Goal: Task Accomplishment & Management: Complete application form

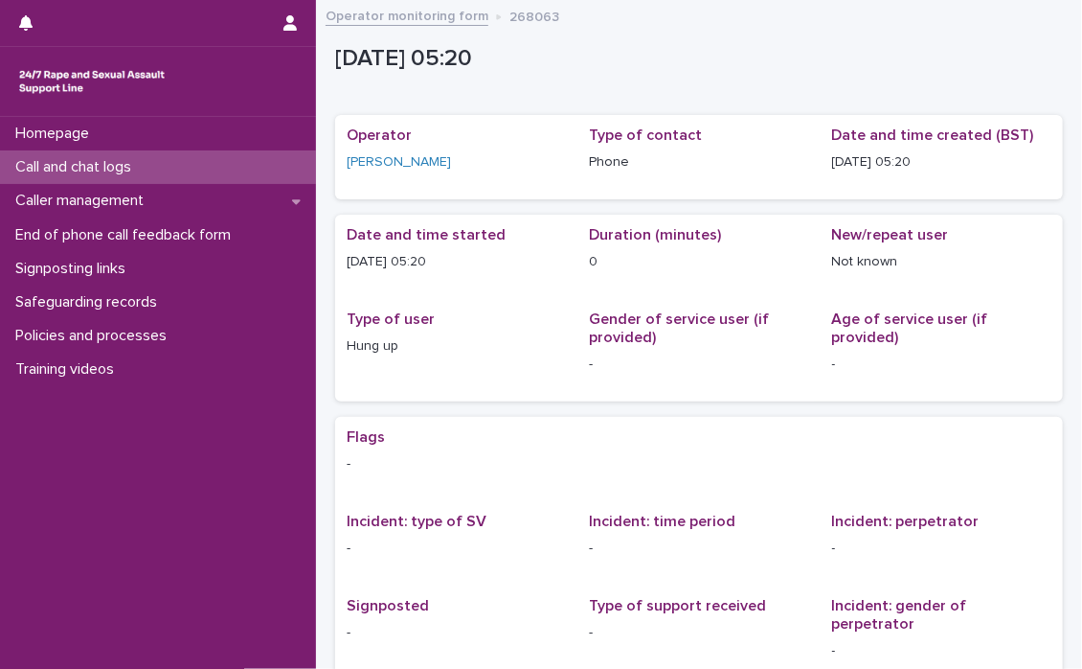
click at [102, 161] on p "Call and chat logs" at bounding box center [77, 167] width 139 height 18
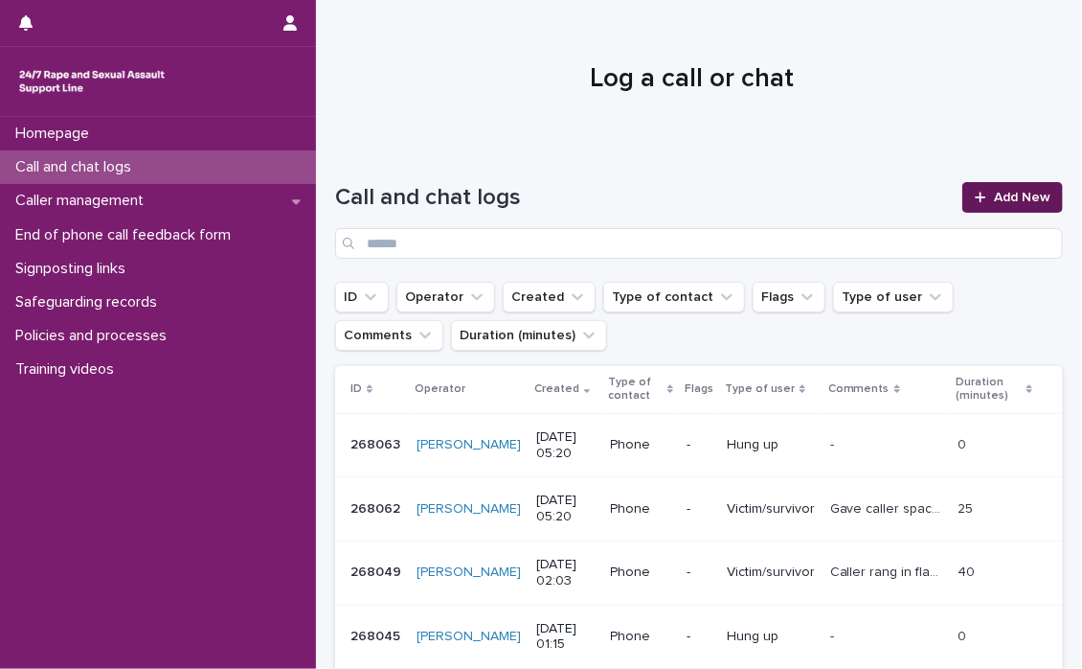
click at [994, 195] on span "Add New" at bounding box center [1022, 197] width 57 height 13
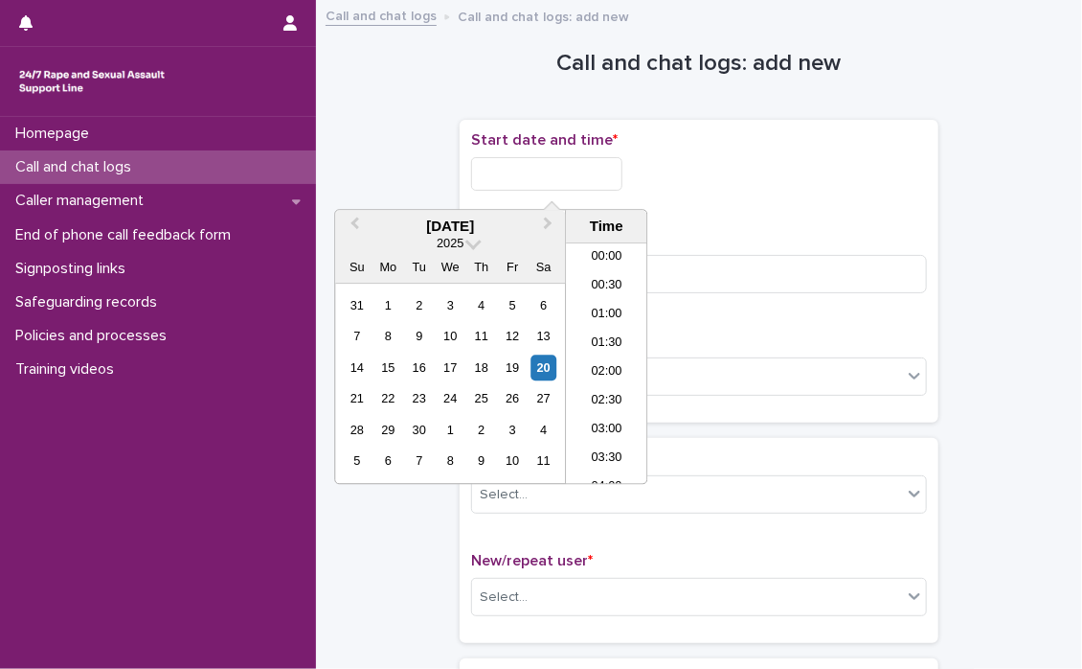
scroll to position [239, 0]
click at [502, 175] on input "text" at bounding box center [546, 174] width 151 height 34
drag, startPoint x: 592, startPoint y: 304, endPoint x: 593, endPoint y: 281, distance: 23.0
click at [592, 303] on li "05:00" at bounding box center [606, 306] width 81 height 29
click at [613, 173] on input "**********" at bounding box center [546, 174] width 151 height 34
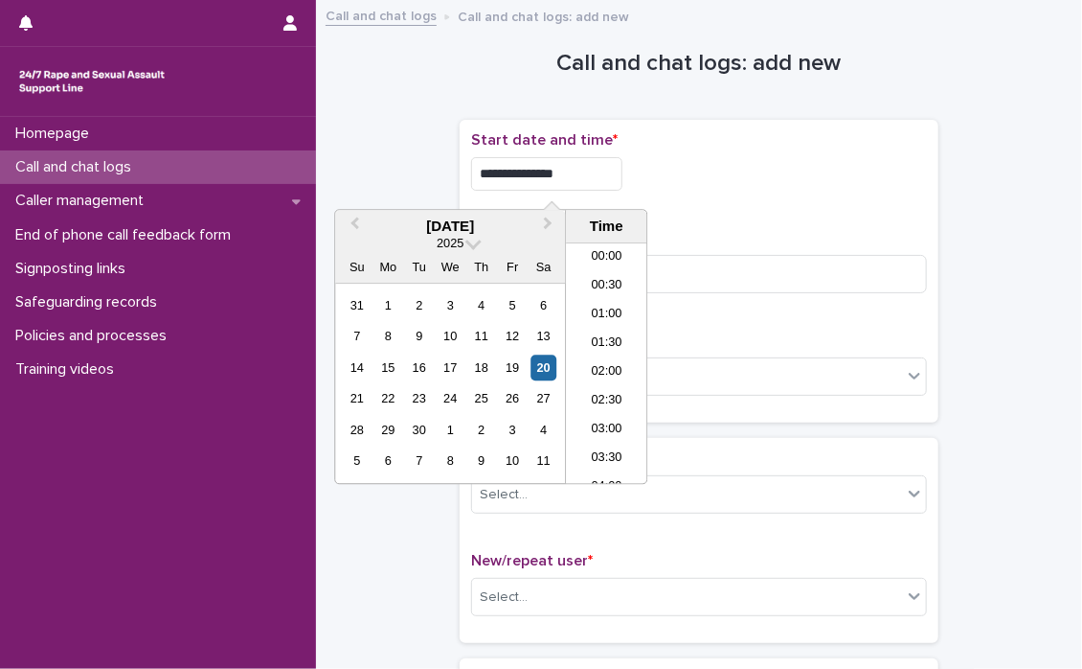
scroll to position [182, 0]
type input "**********"
click at [758, 202] on div "**********" at bounding box center [699, 168] width 456 height 75
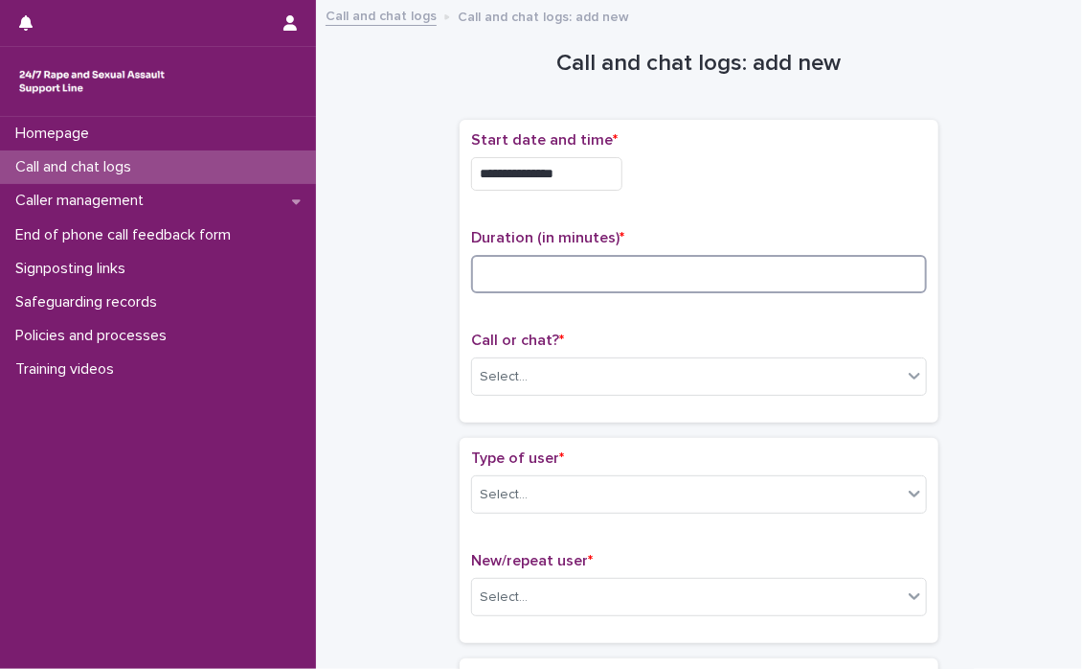
click at [532, 286] on input at bounding box center [699, 274] width 456 height 38
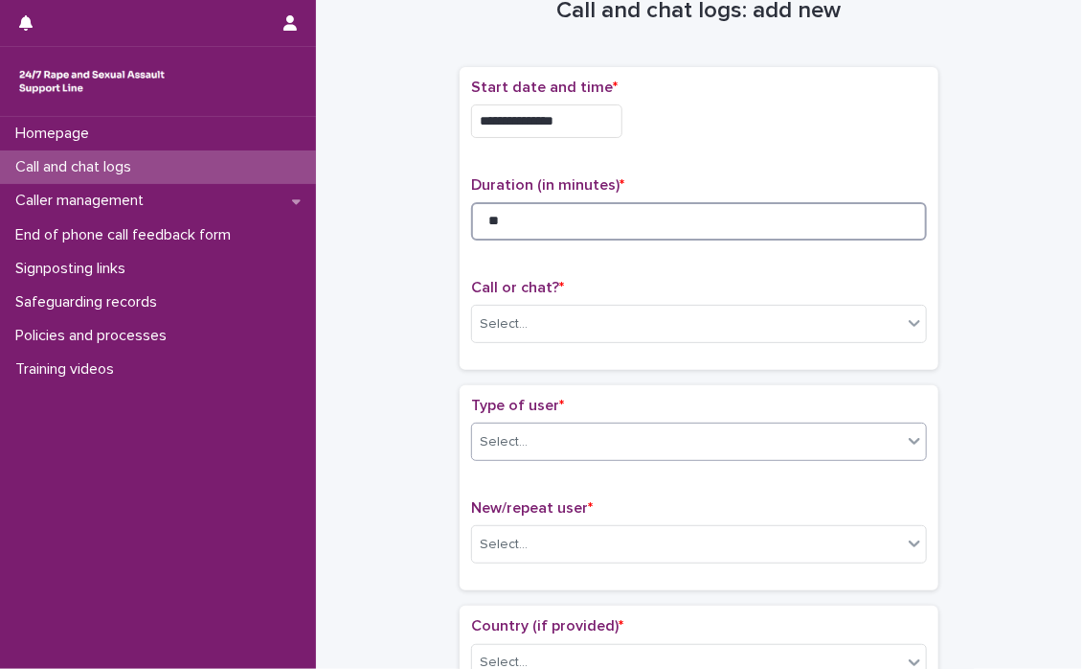
scroll to position [96, 0]
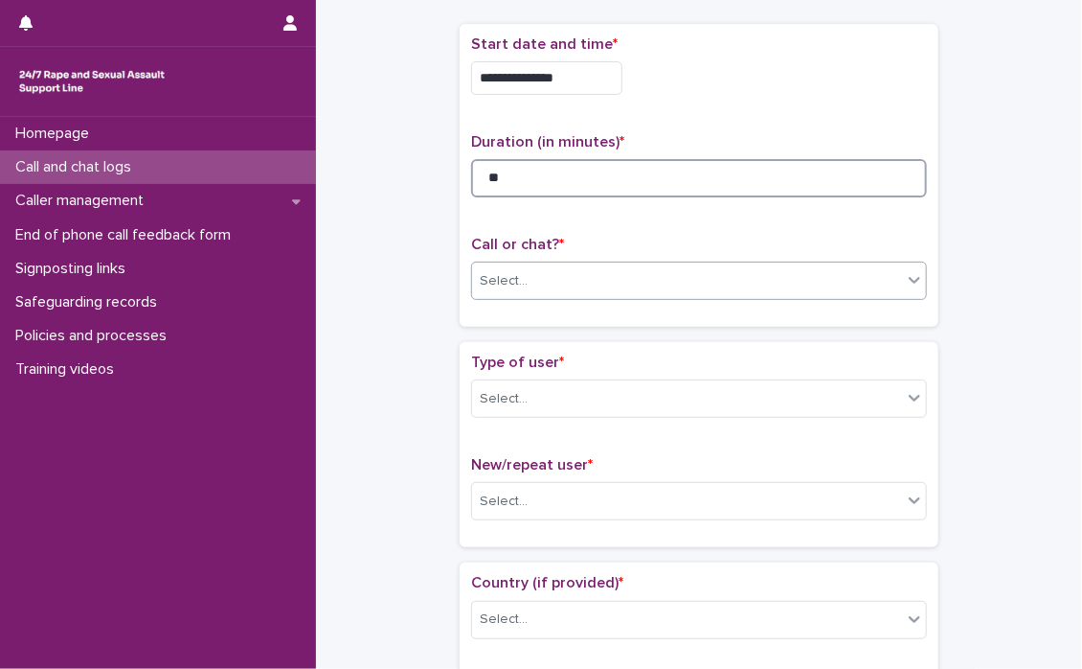
type input "**"
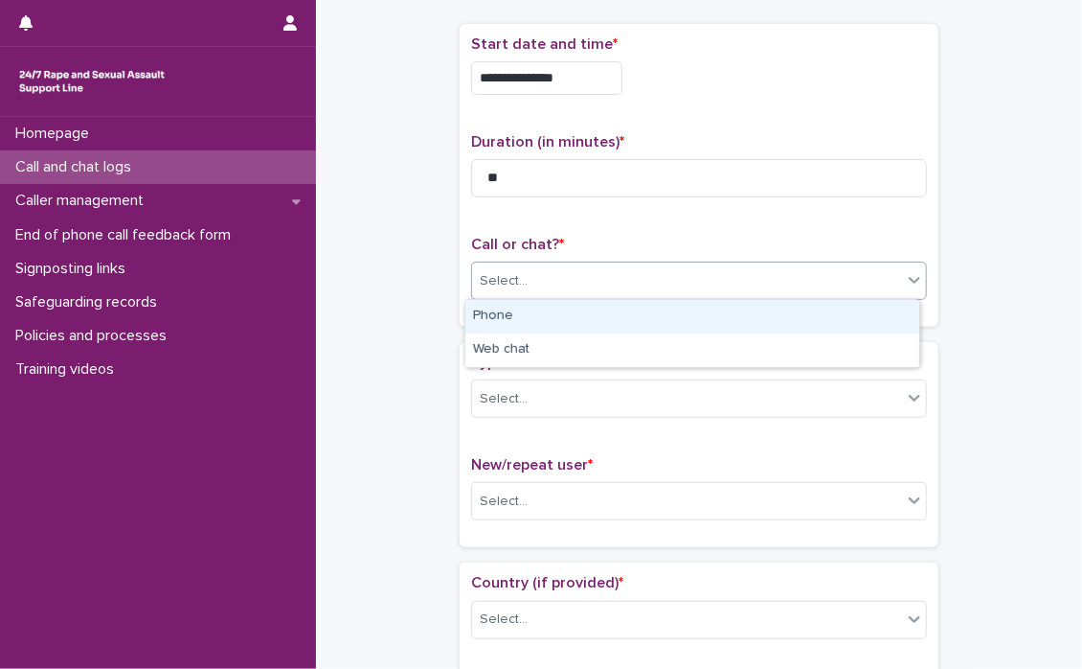
click at [912, 280] on icon at bounding box center [914, 279] width 19 height 19
click at [567, 312] on div "Phone" at bounding box center [693, 317] width 454 height 34
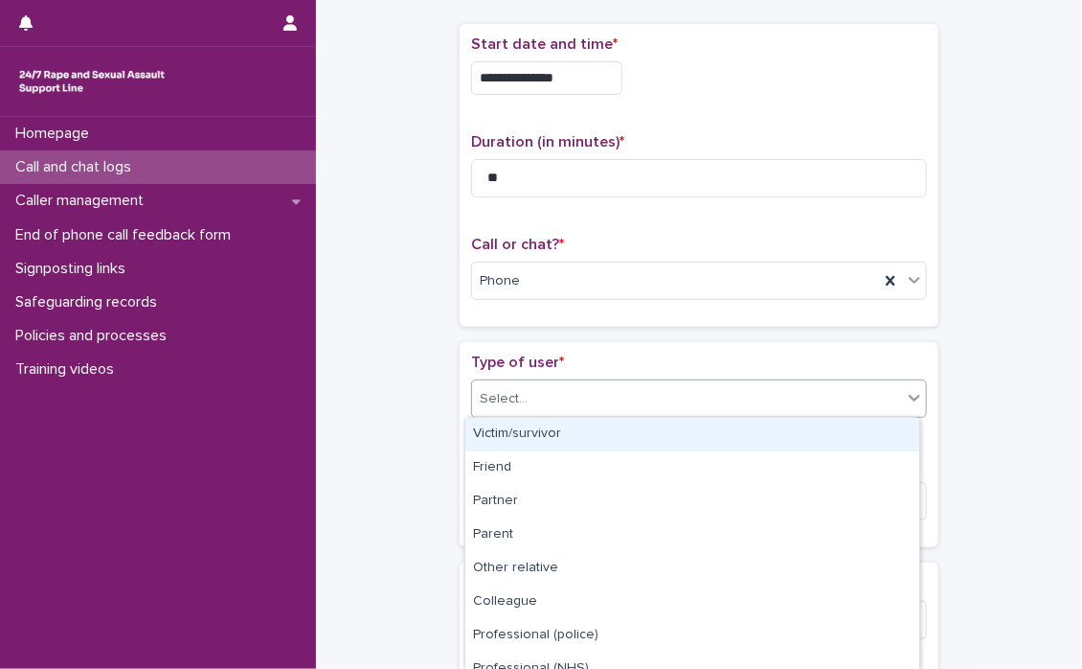
click at [909, 399] on icon at bounding box center [914, 398] width 11 height 7
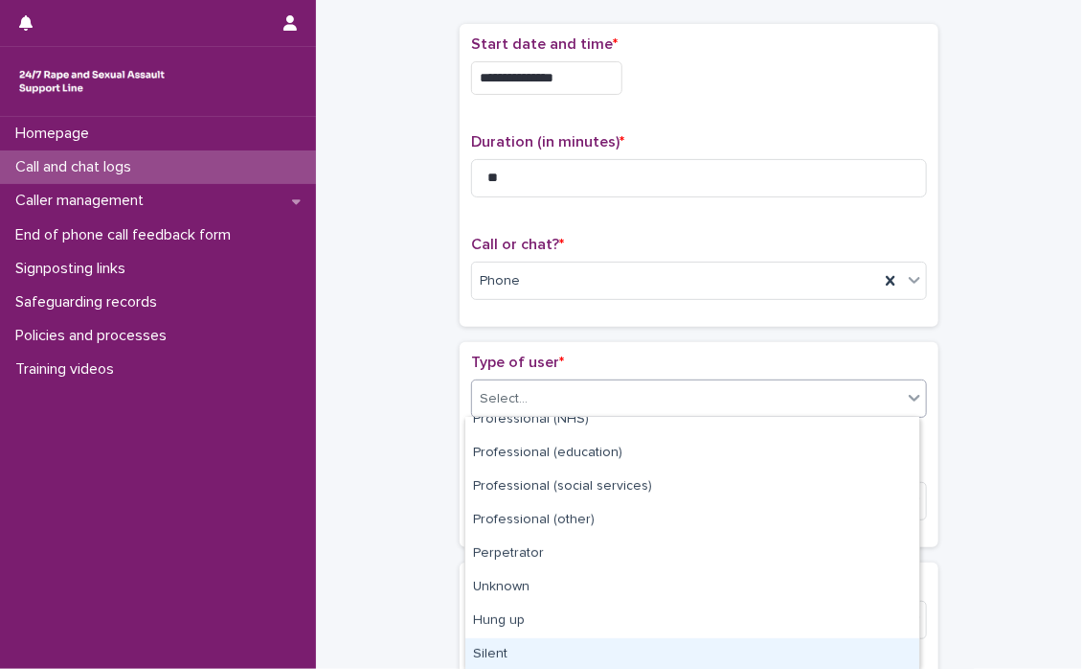
click at [498, 652] on div "Silent" at bounding box center [693, 655] width 454 height 34
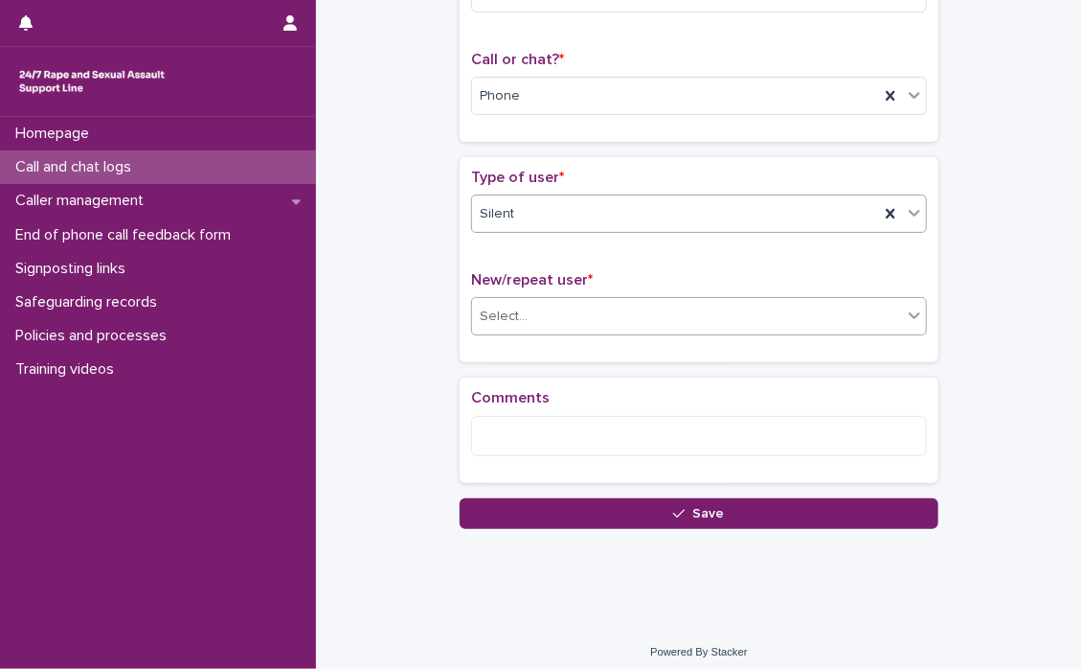
scroll to position [281, 0]
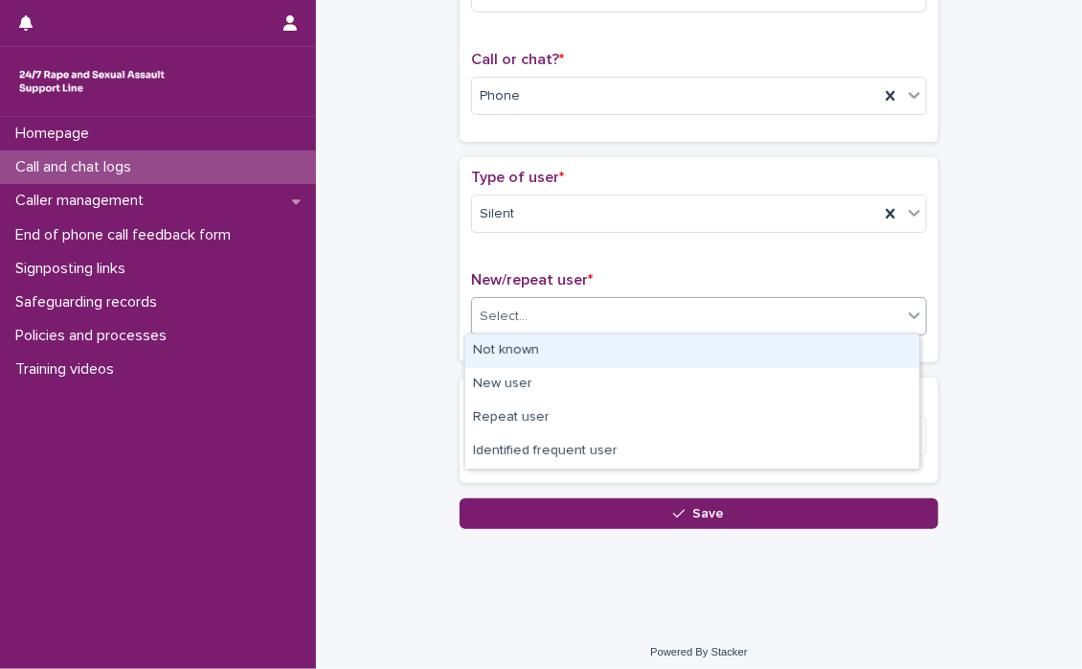
click at [915, 320] on icon at bounding box center [914, 315] width 19 height 19
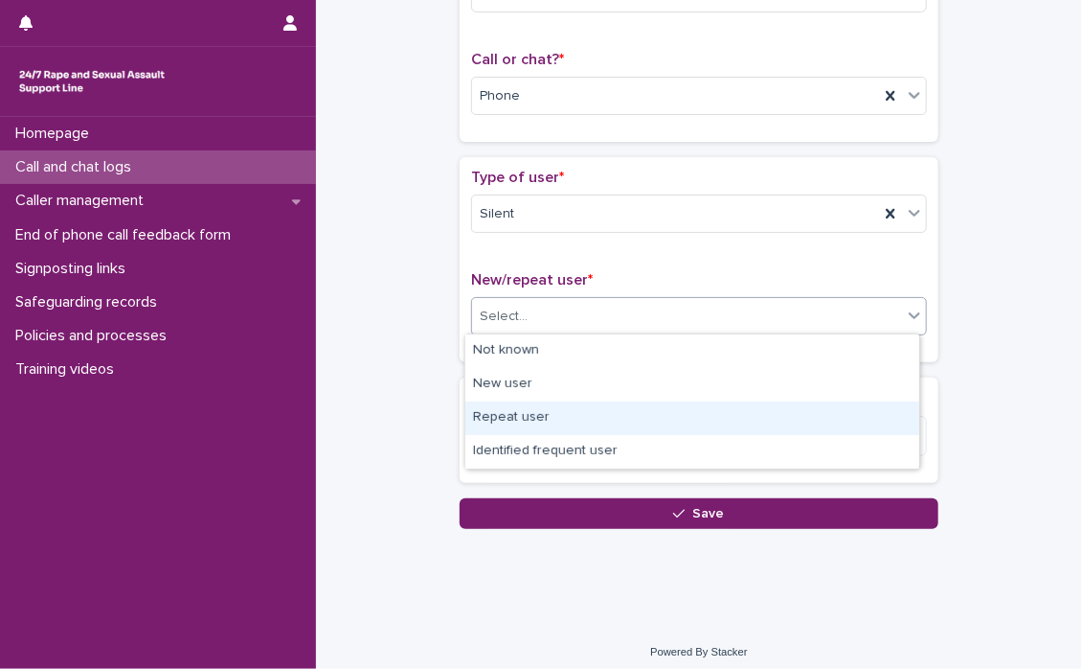
click at [561, 412] on div "Repeat user" at bounding box center [693, 418] width 454 height 34
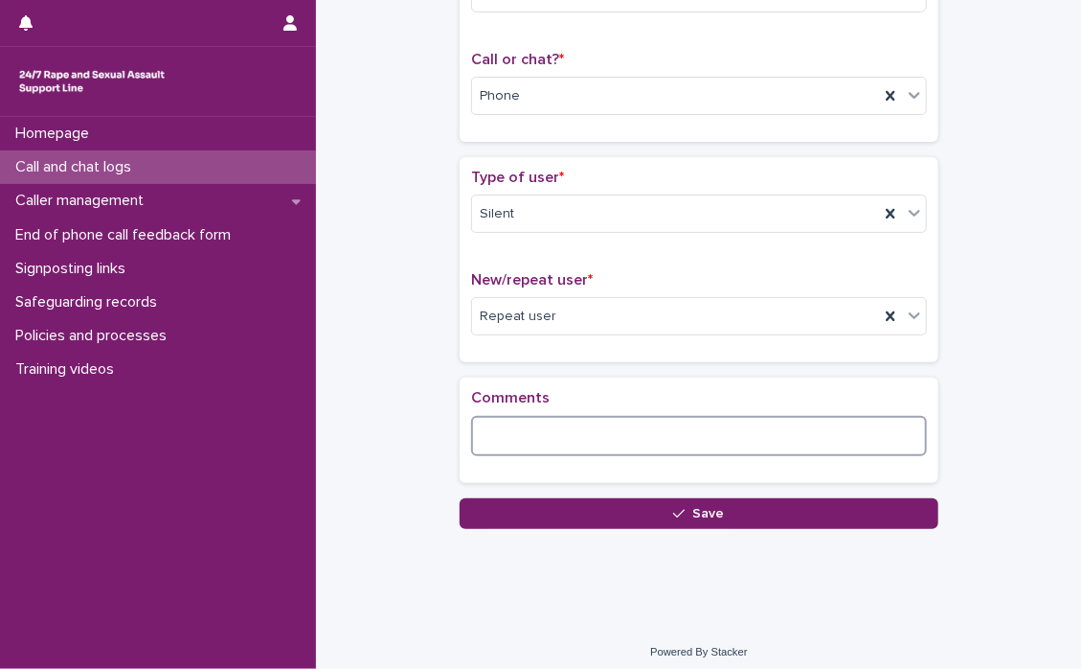
click at [557, 430] on textarea at bounding box center [699, 436] width 456 height 41
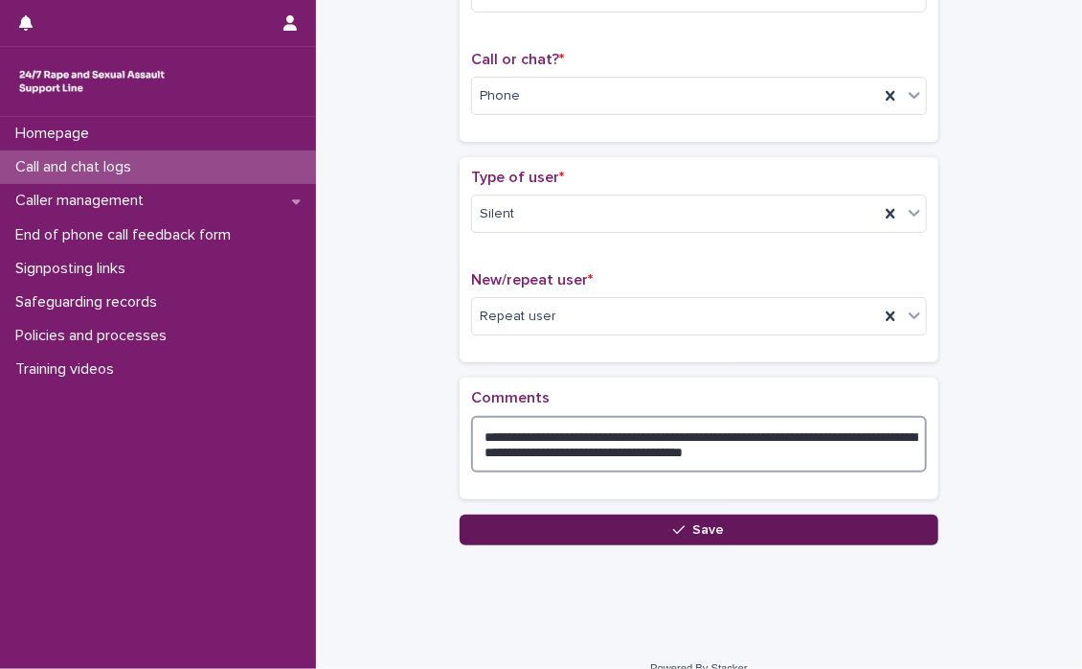
type textarea "**********"
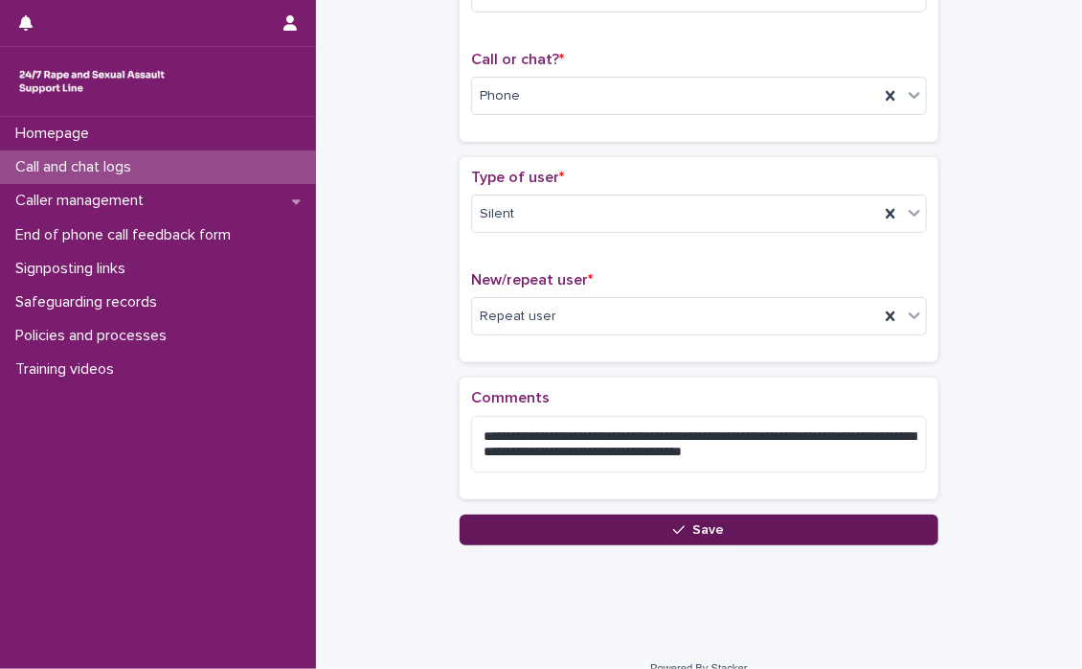
click at [708, 523] on span "Save" at bounding box center [710, 529] width 32 height 13
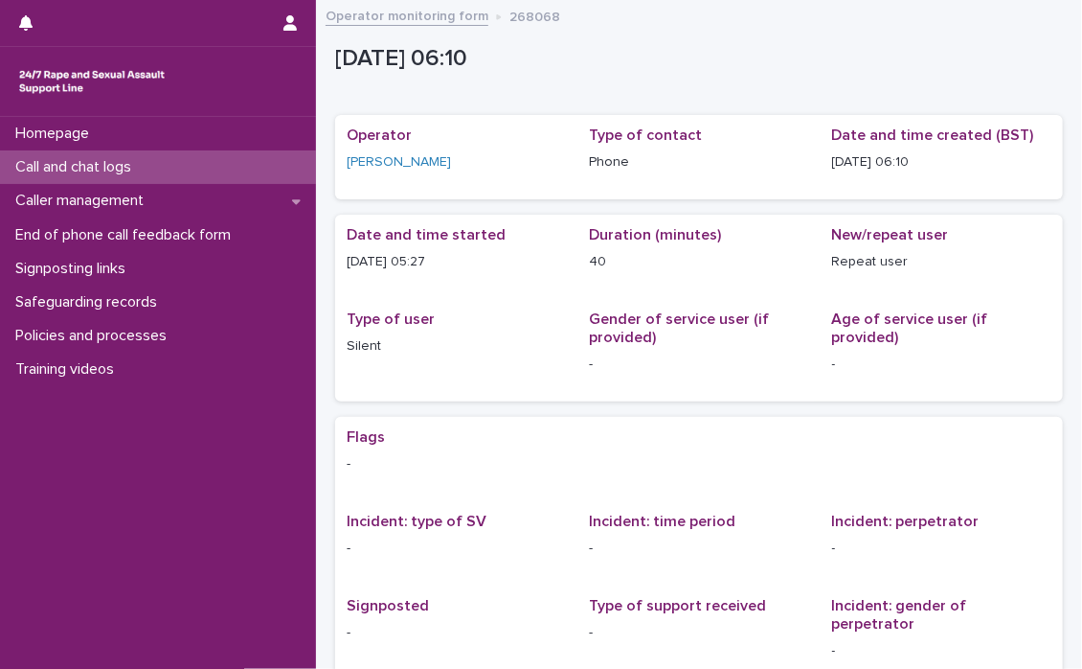
click at [6, 643] on div "Homepage Call and chat logs Caller management End of phone call feedback form S…" at bounding box center [158, 393] width 316 height 552
click at [107, 163] on p "Call and chat logs" at bounding box center [77, 167] width 139 height 18
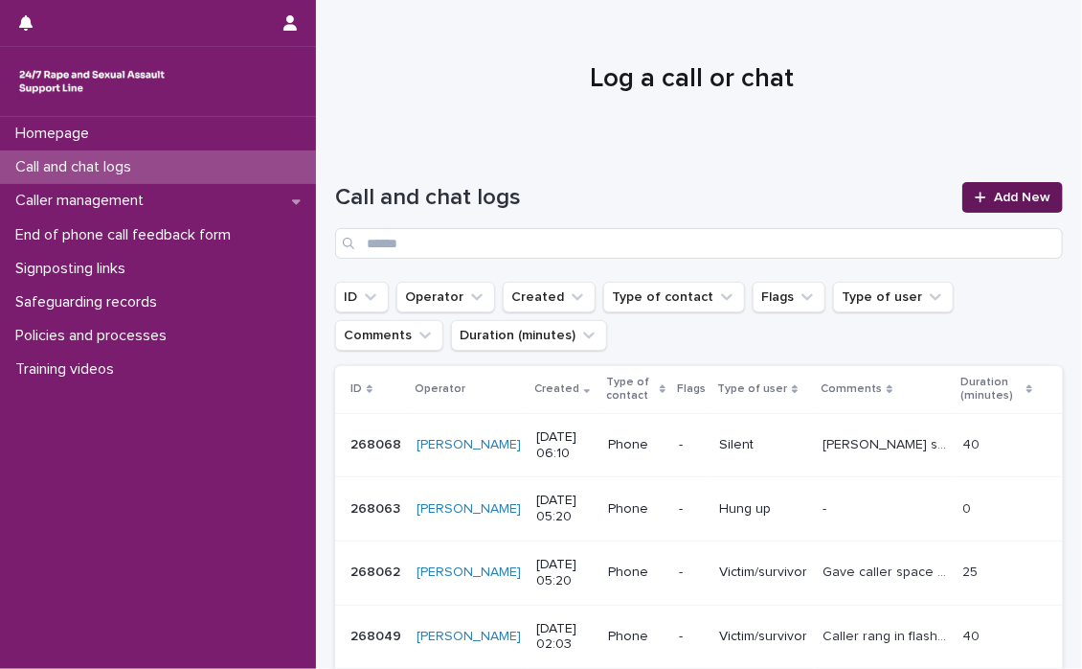
click at [1011, 194] on span "Add New" at bounding box center [1022, 197] width 57 height 13
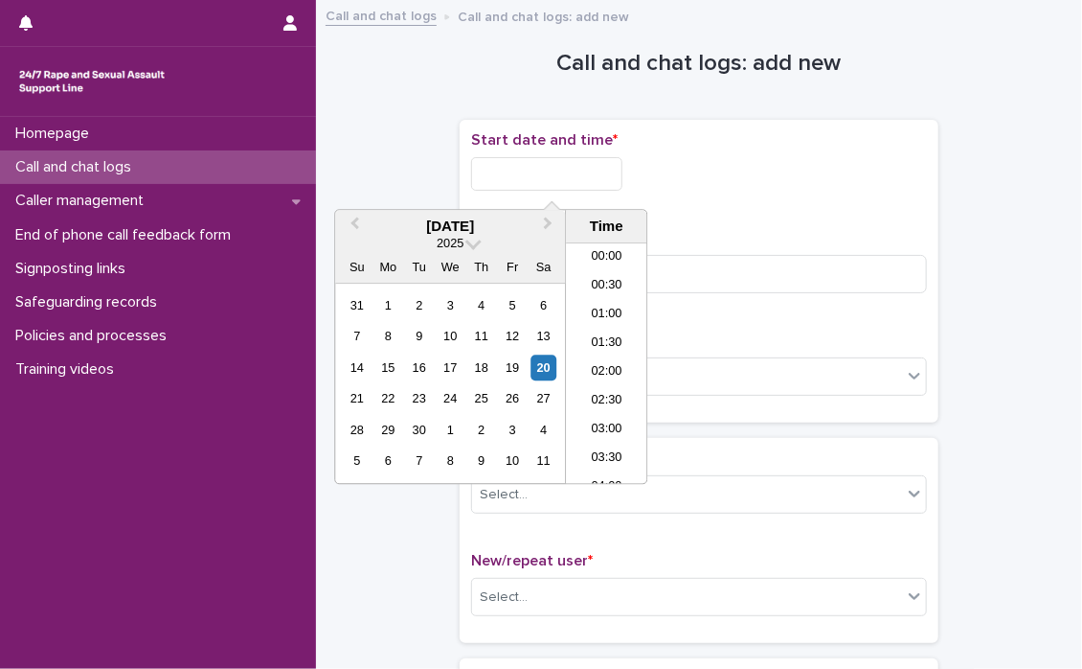
click at [502, 170] on input "text" at bounding box center [546, 174] width 151 height 34
click at [600, 330] on li "06:30" at bounding box center [606, 335] width 81 height 29
type input "**********"
click at [600, 330] on div "**********" at bounding box center [699, 271] width 456 height 280
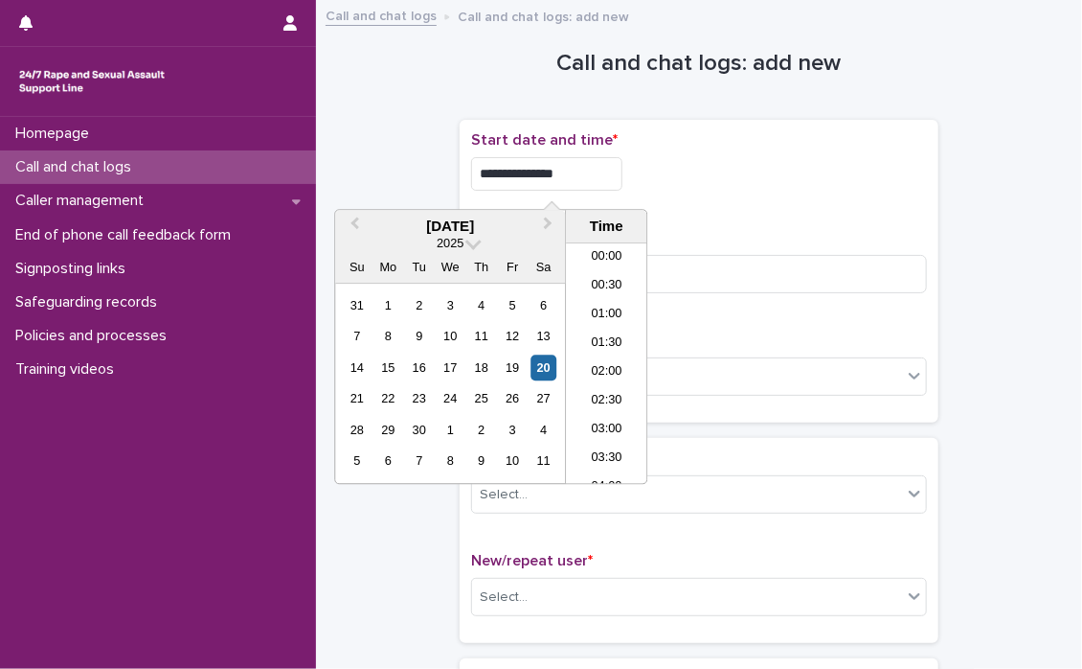
click at [601, 174] on input "**********" at bounding box center [546, 174] width 151 height 34
click at [717, 212] on div "**********" at bounding box center [699, 271] width 456 height 280
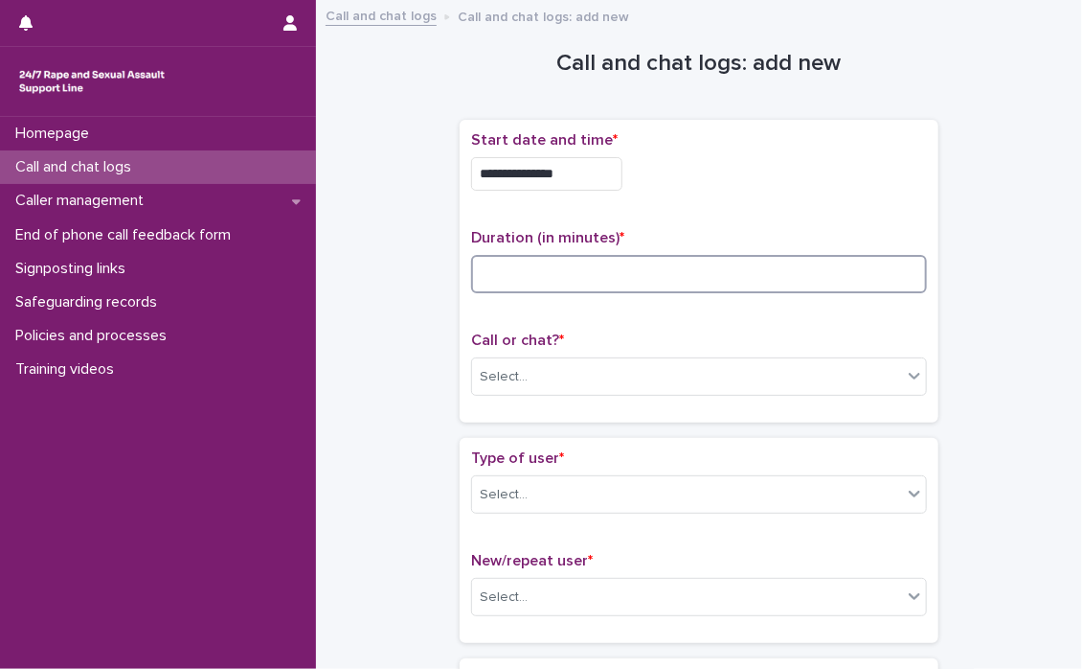
click at [586, 262] on input at bounding box center [699, 274] width 456 height 38
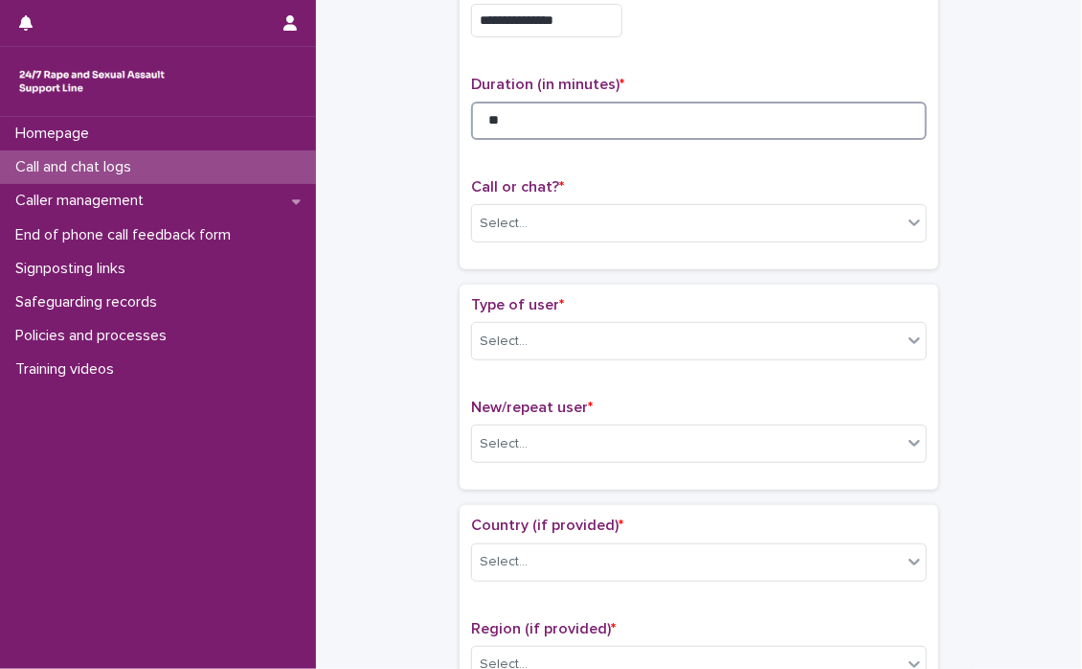
scroll to position [192, 0]
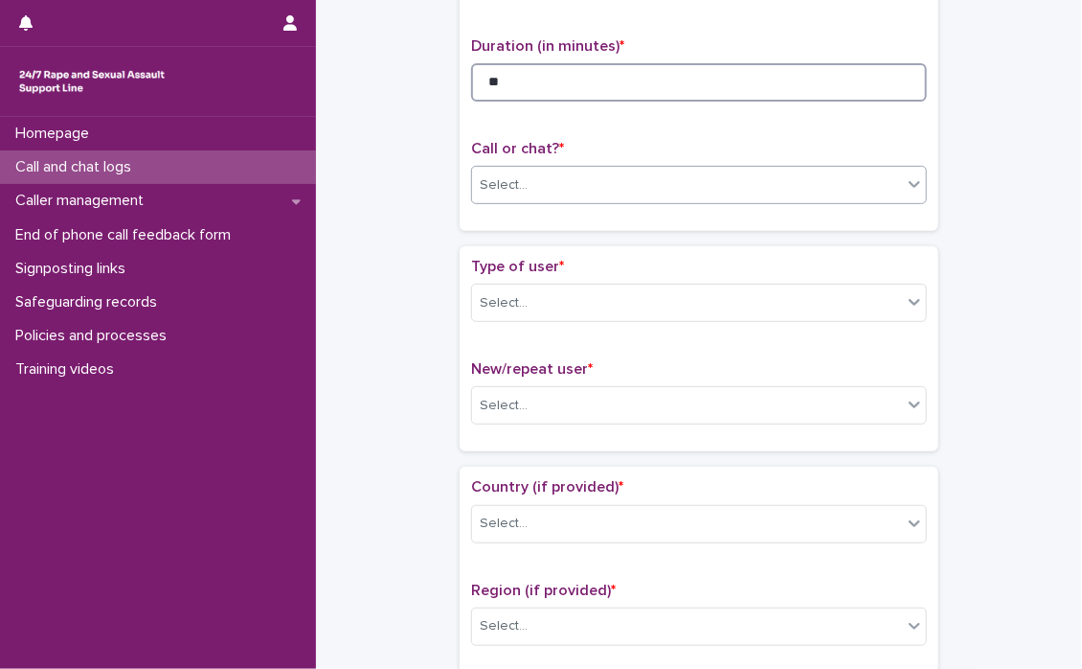
type input "**"
click at [909, 185] on icon at bounding box center [914, 184] width 11 height 7
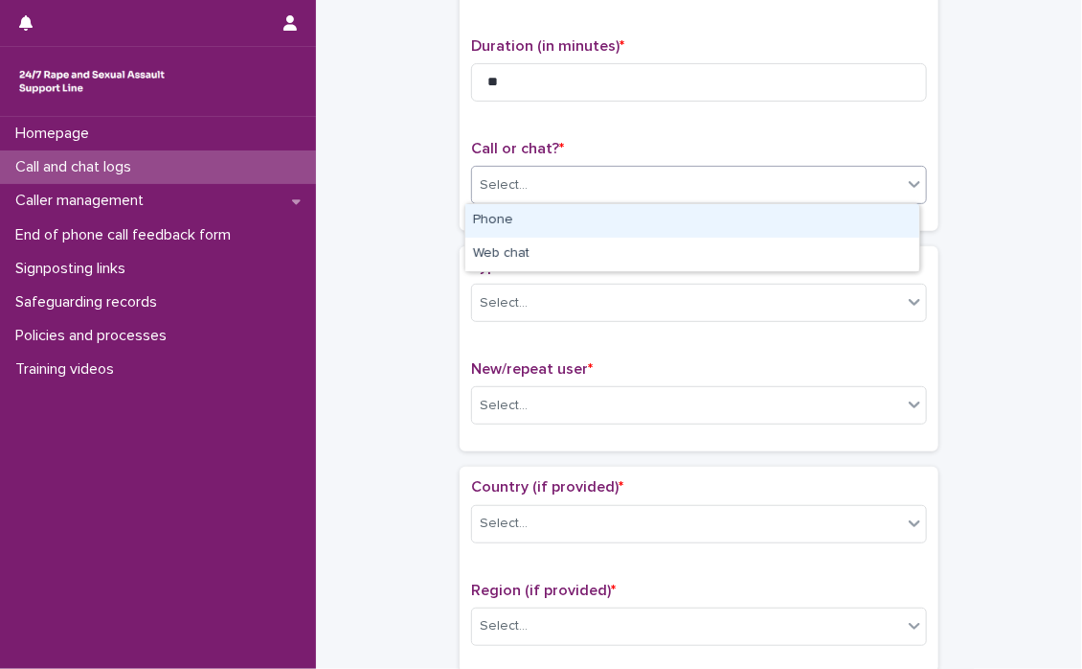
click at [543, 221] on div "Phone" at bounding box center [693, 221] width 454 height 34
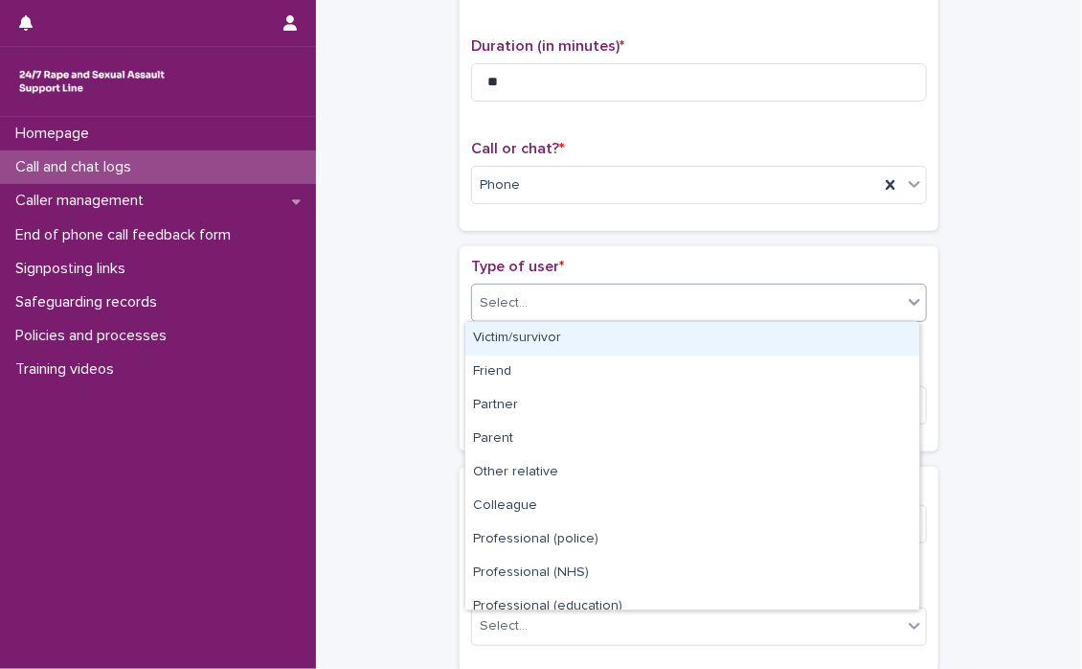
click at [908, 301] on icon at bounding box center [914, 301] width 19 height 19
click at [543, 337] on div "Victim/survivor" at bounding box center [693, 339] width 454 height 34
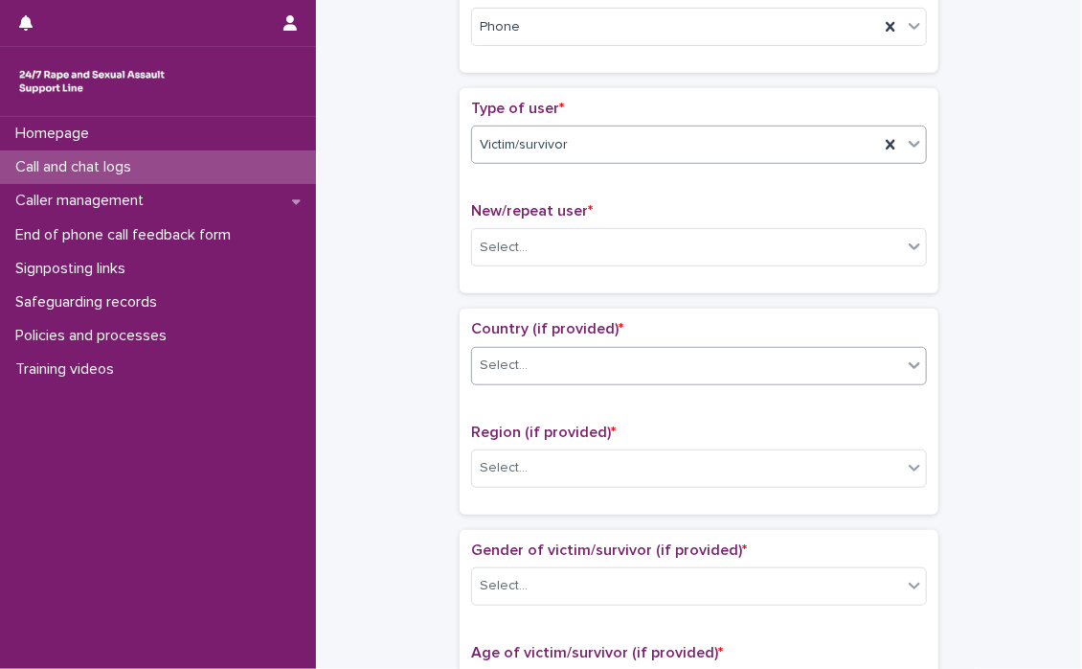
scroll to position [383, 0]
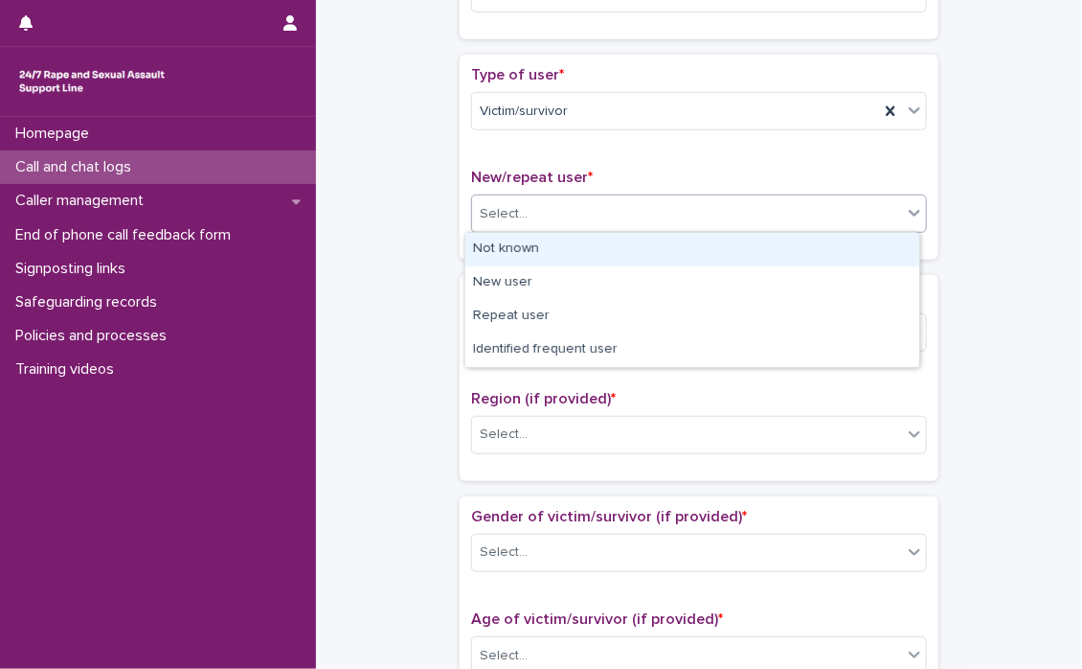
click at [906, 219] on icon at bounding box center [914, 212] width 19 height 19
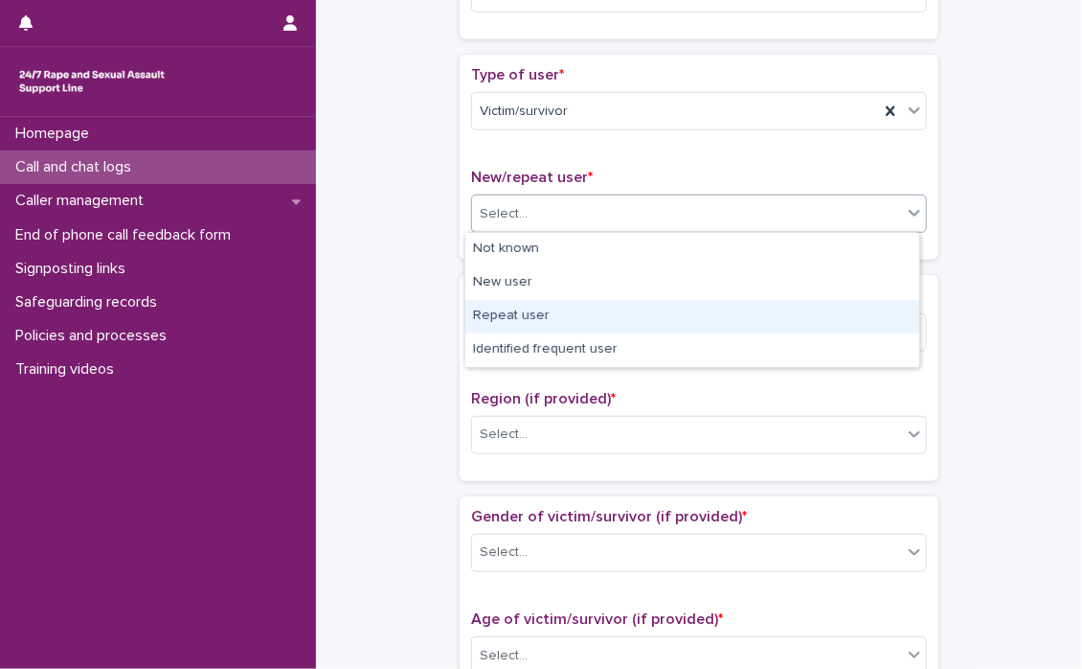
click at [510, 311] on div "Repeat user" at bounding box center [693, 317] width 454 height 34
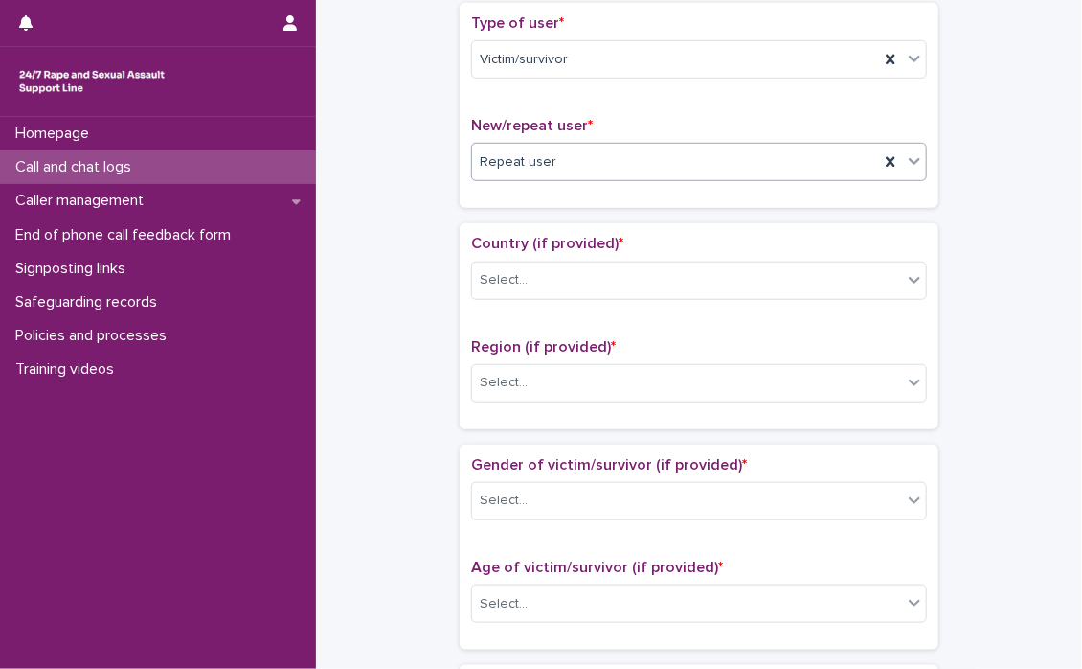
scroll to position [479, 0]
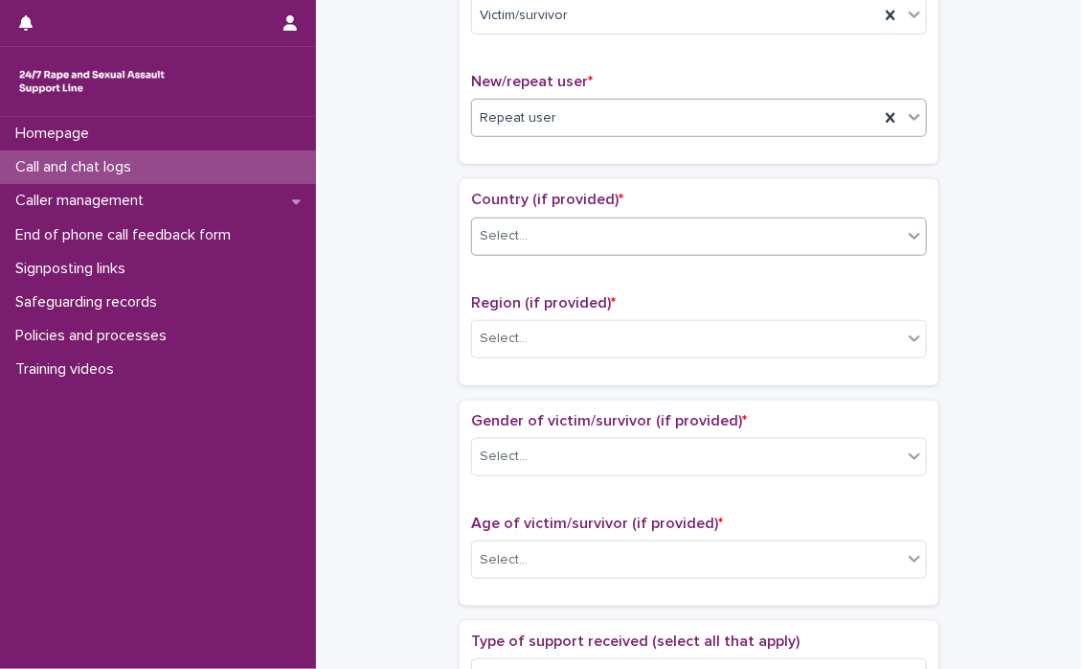
click at [910, 242] on icon at bounding box center [914, 235] width 19 height 19
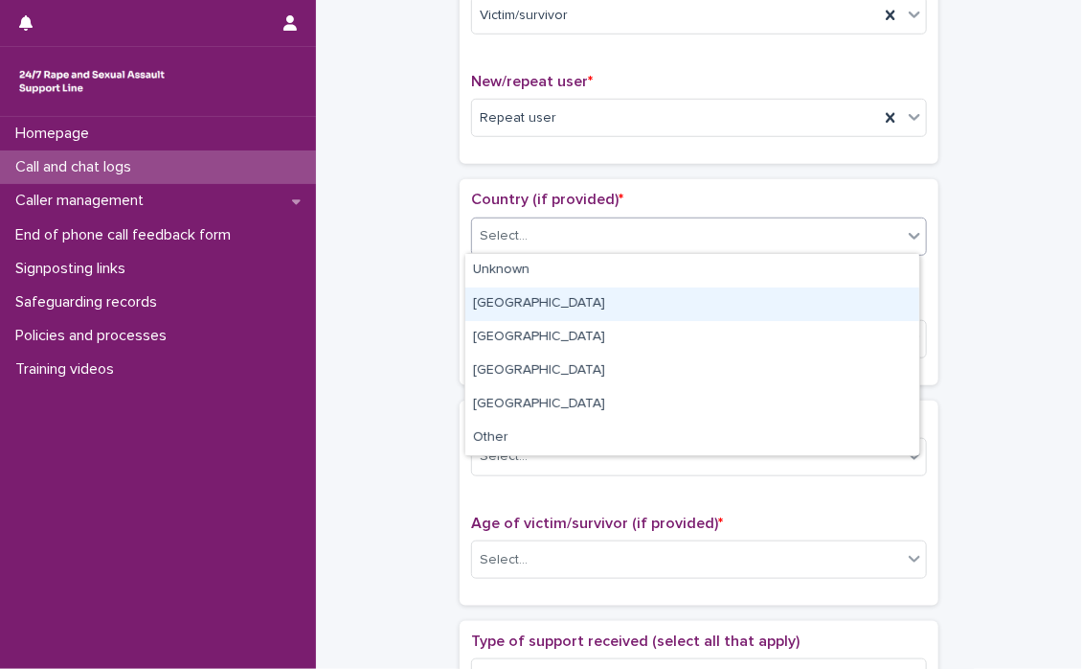
click at [525, 307] on div "[GEOGRAPHIC_DATA]" at bounding box center [693, 304] width 454 height 34
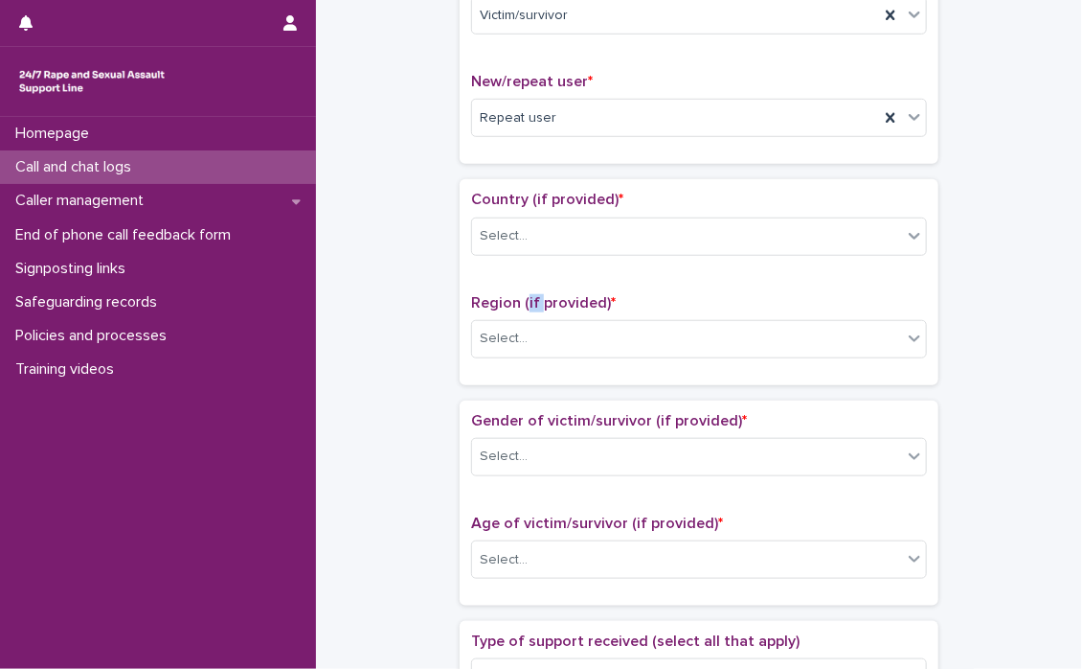
click at [524, 306] on span "Region (if provided) *" at bounding box center [543, 302] width 145 height 15
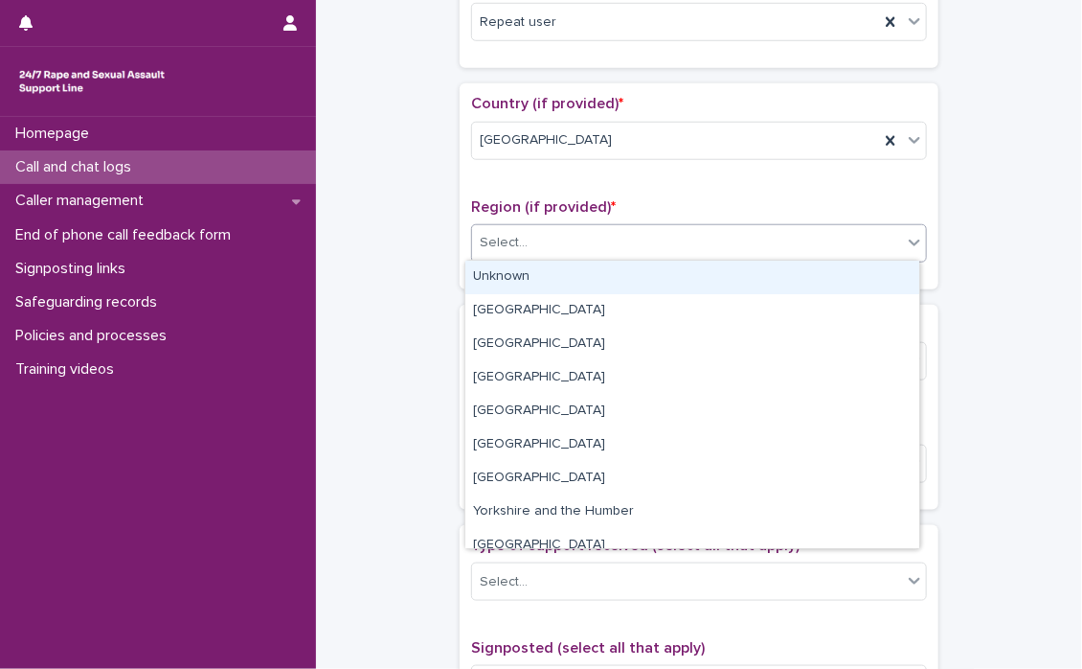
click at [909, 239] on icon at bounding box center [914, 242] width 11 height 7
click at [565, 285] on div "Unknown" at bounding box center [693, 278] width 454 height 34
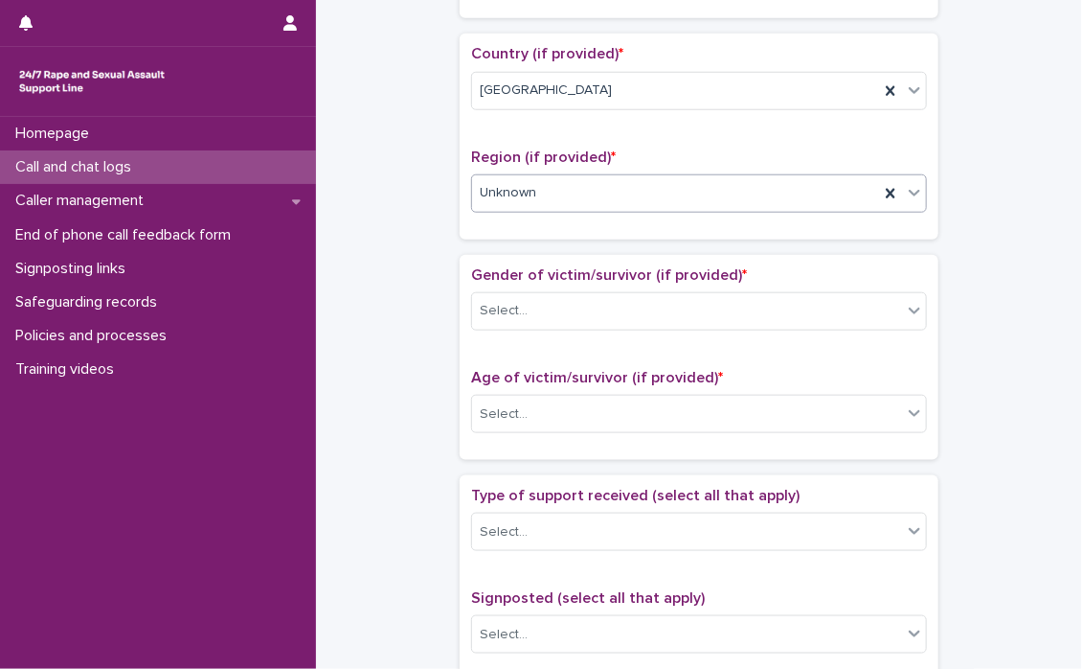
scroll to position [671, 0]
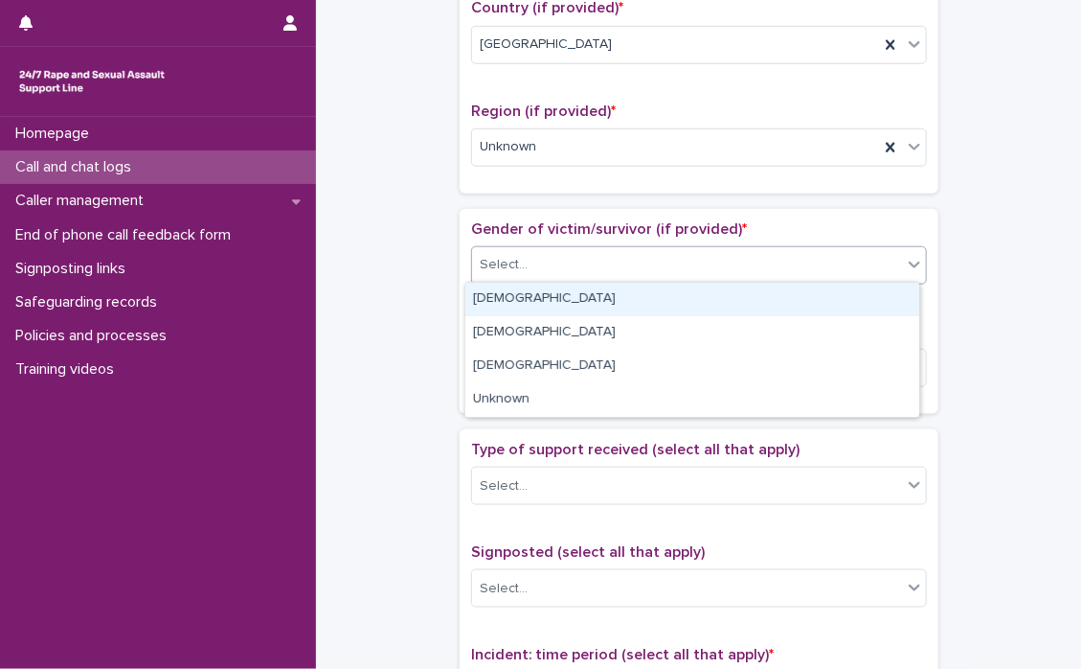
click at [912, 267] on icon at bounding box center [914, 264] width 19 height 19
click at [506, 298] on div "[DEMOGRAPHIC_DATA]" at bounding box center [693, 300] width 454 height 34
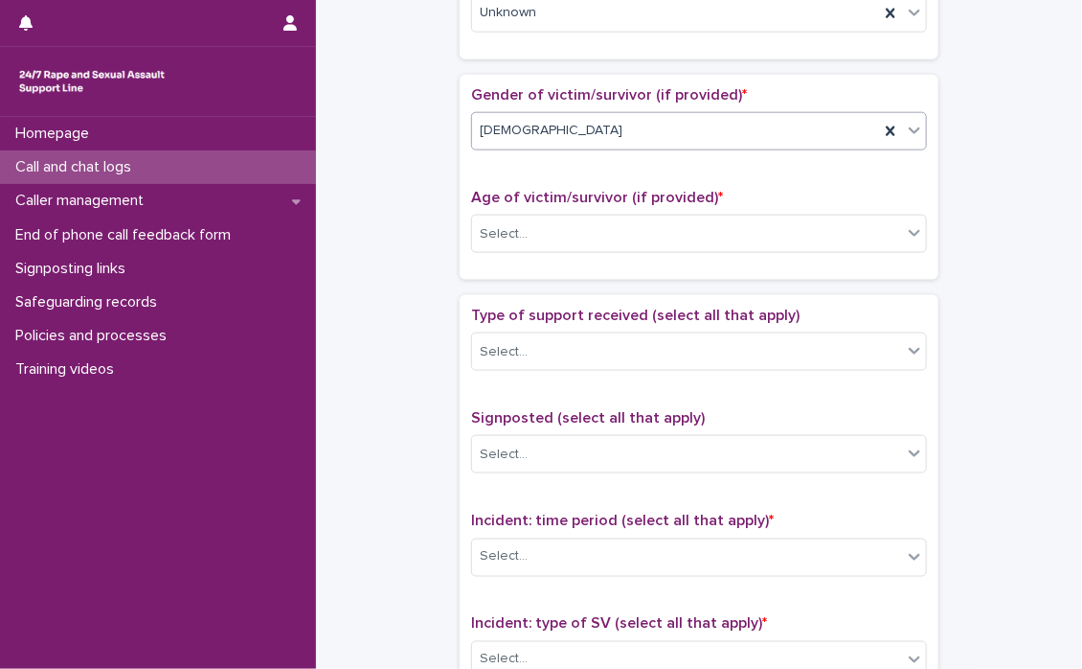
scroll to position [862, 0]
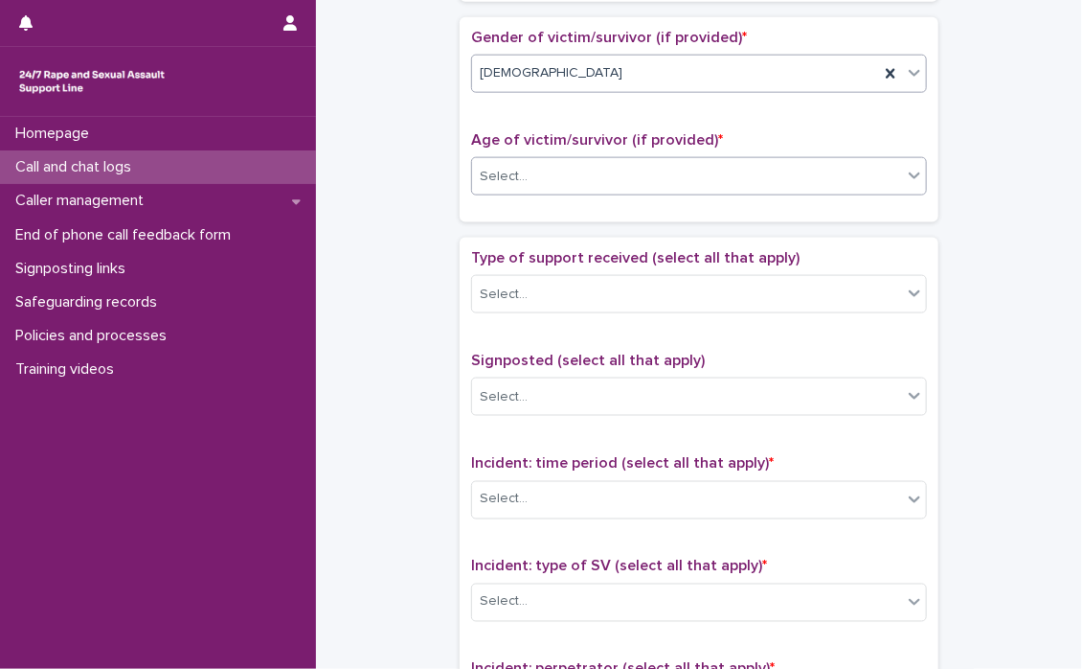
click at [910, 181] on icon at bounding box center [914, 175] width 19 height 19
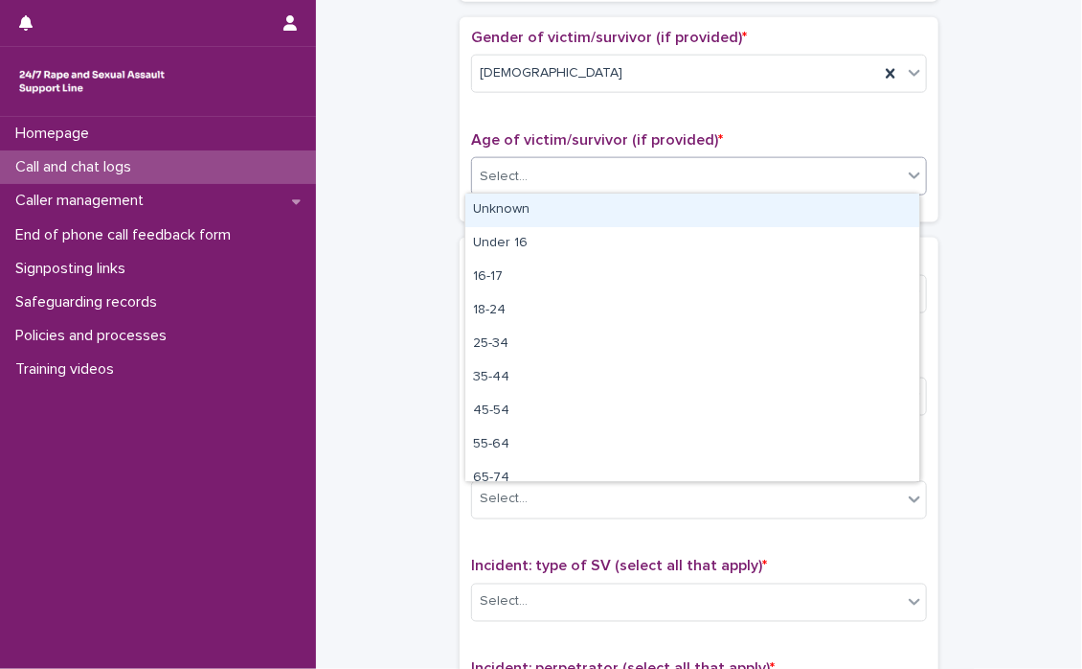
click at [913, 173] on icon at bounding box center [914, 175] width 19 height 19
click at [538, 213] on div "Unknown" at bounding box center [693, 211] width 454 height 34
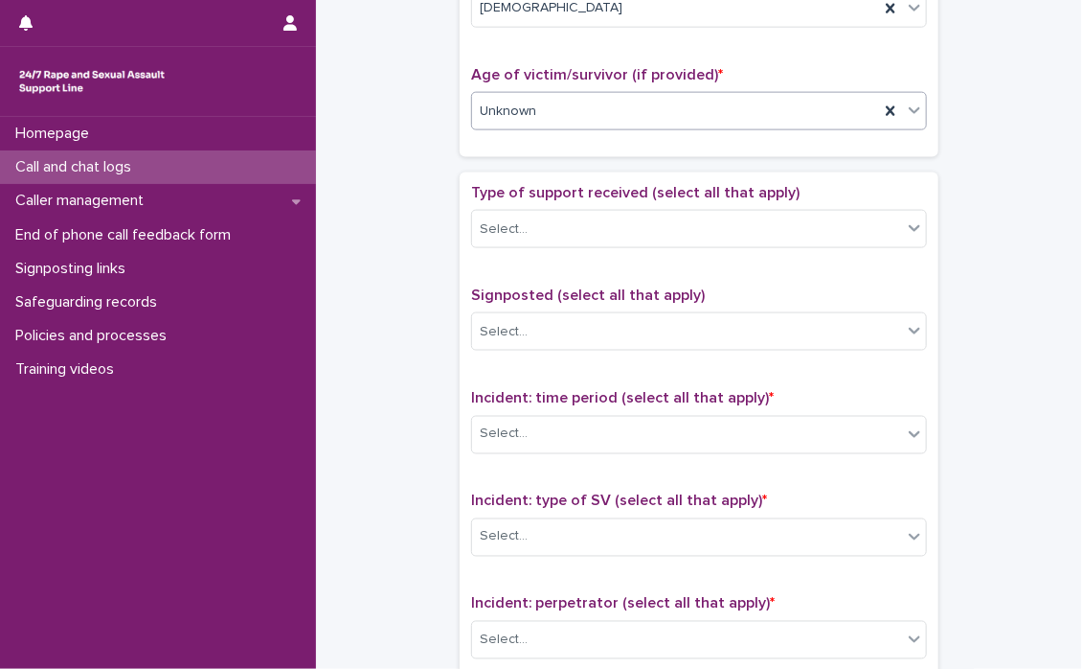
scroll to position [958, 0]
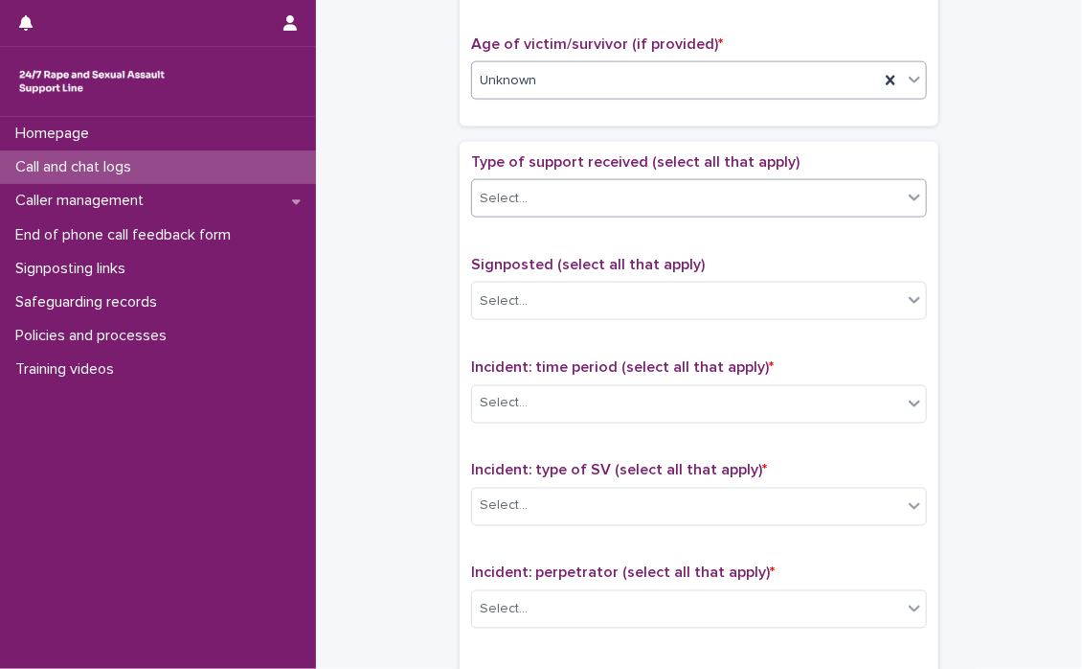
click at [908, 202] on icon at bounding box center [914, 197] width 19 height 19
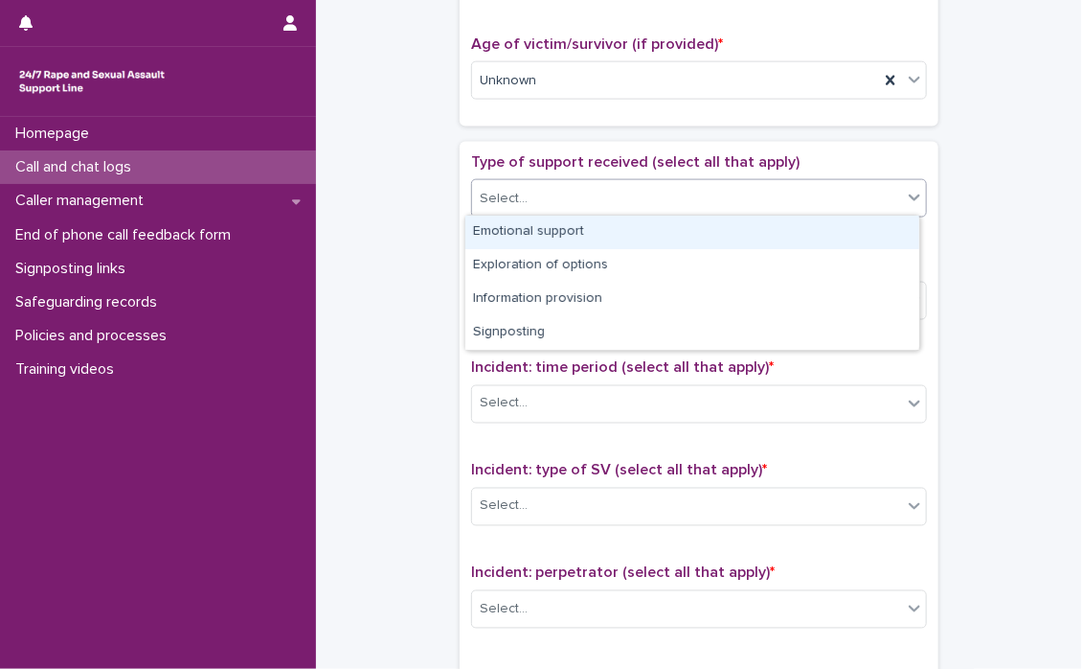
click at [908, 202] on icon at bounding box center [914, 197] width 19 height 19
click at [593, 232] on div "Emotional support" at bounding box center [693, 233] width 454 height 34
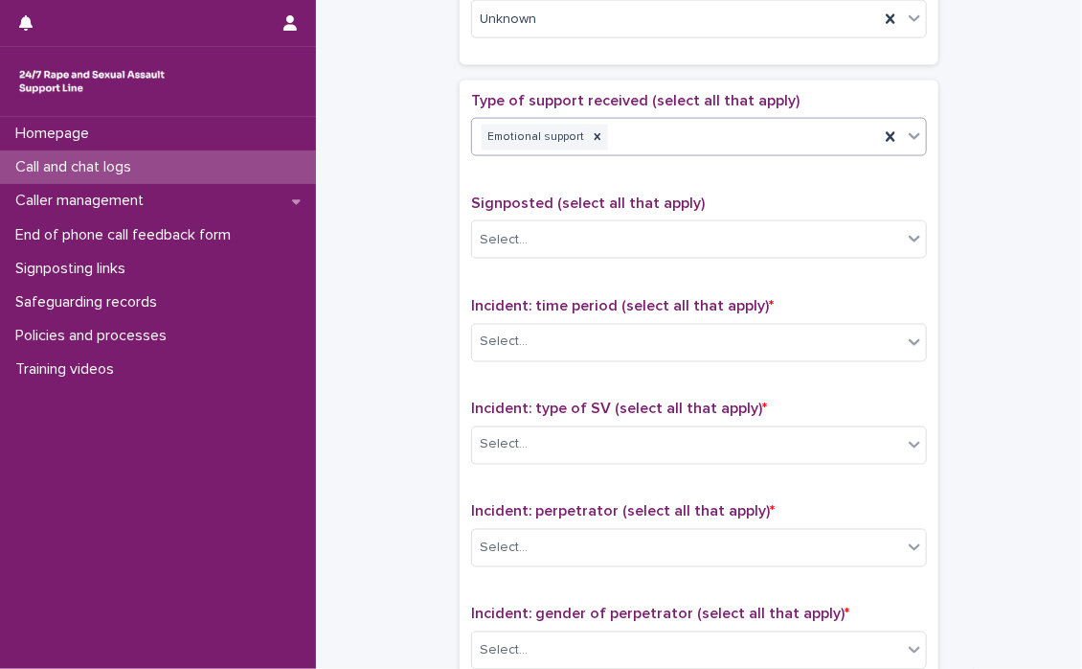
scroll to position [1054, 0]
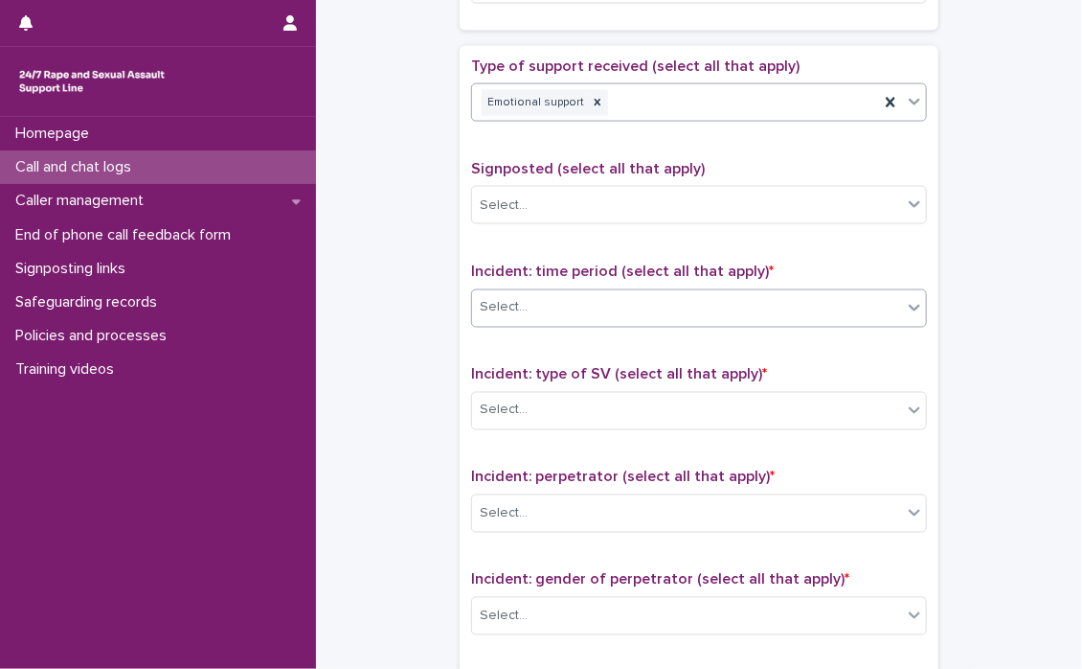
click at [905, 310] on icon at bounding box center [914, 307] width 19 height 19
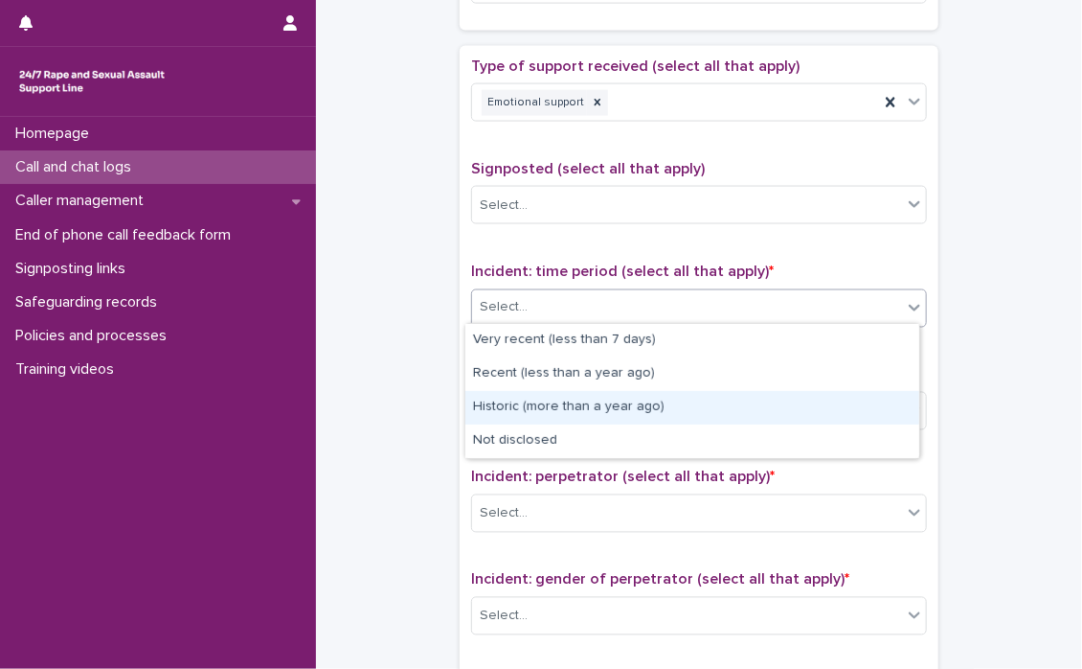
click at [575, 406] on div "Historic (more than a year ago)" at bounding box center [693, 408] width 454 height 34
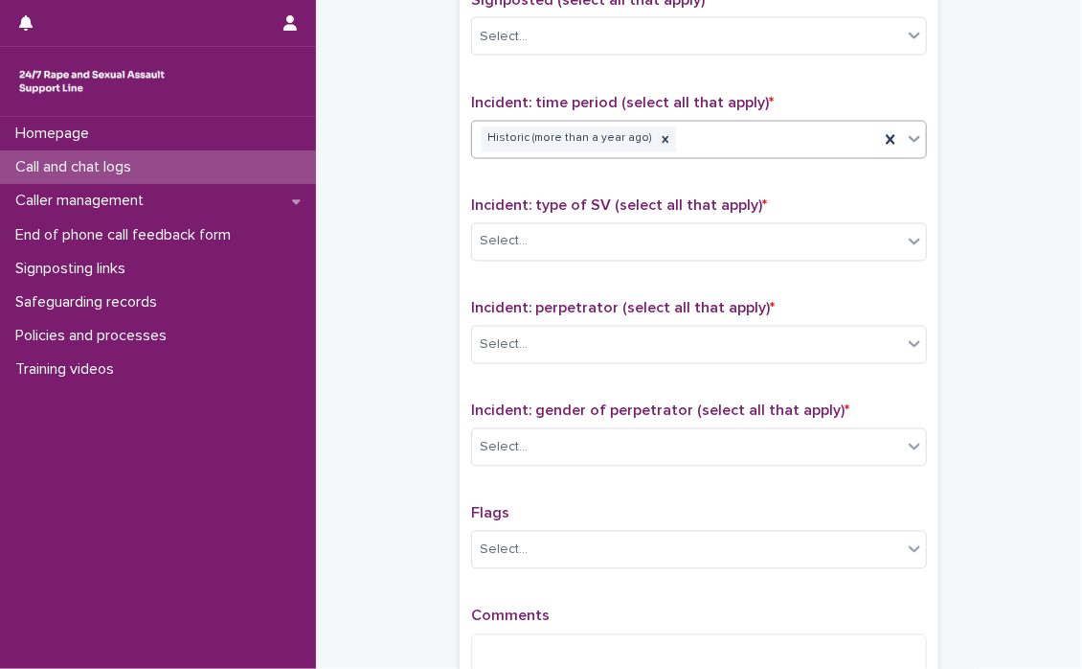
scroll to position [1245, 0]
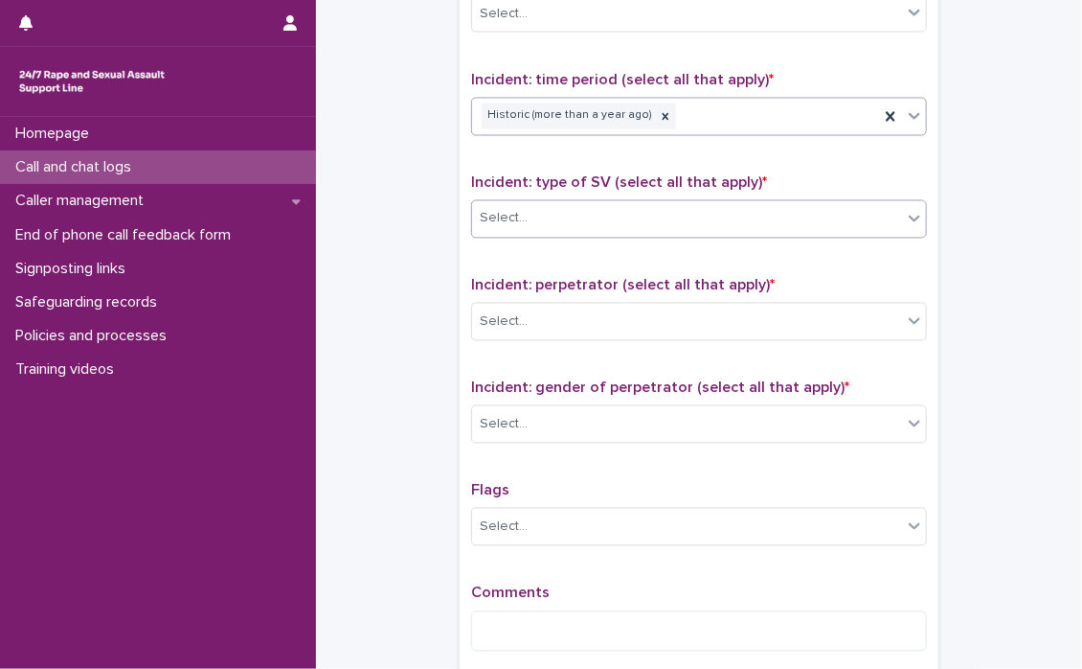
click at [905, 221] on icon at bounding box center [914, 218] width 19 height 19
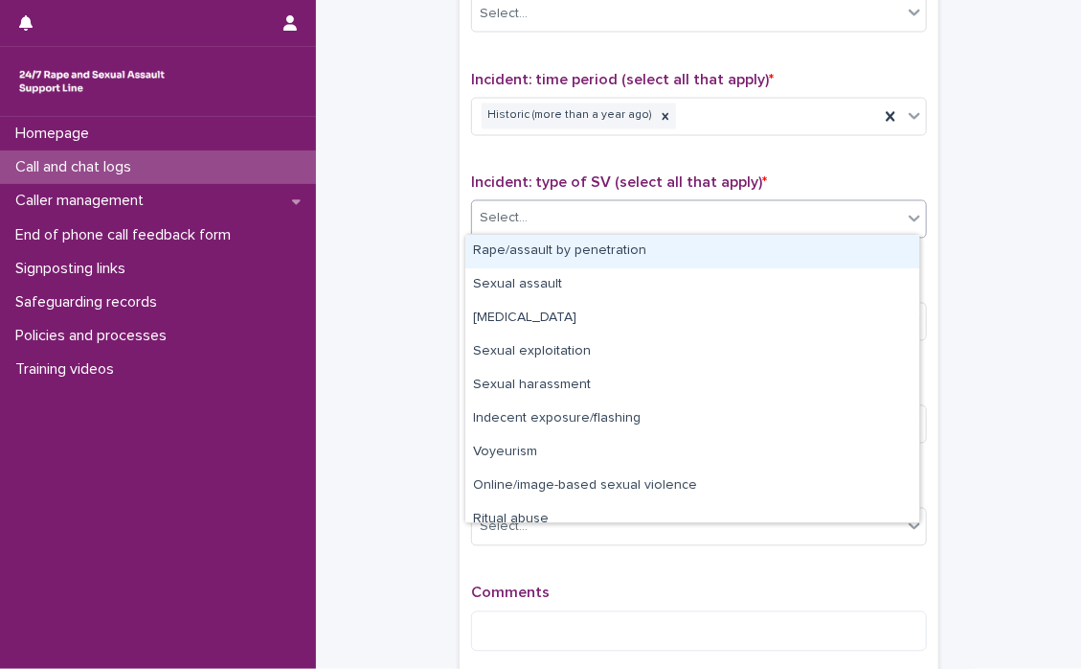
click at [905, 221] on icon at bounding box center [914, 218] width 19 height 19
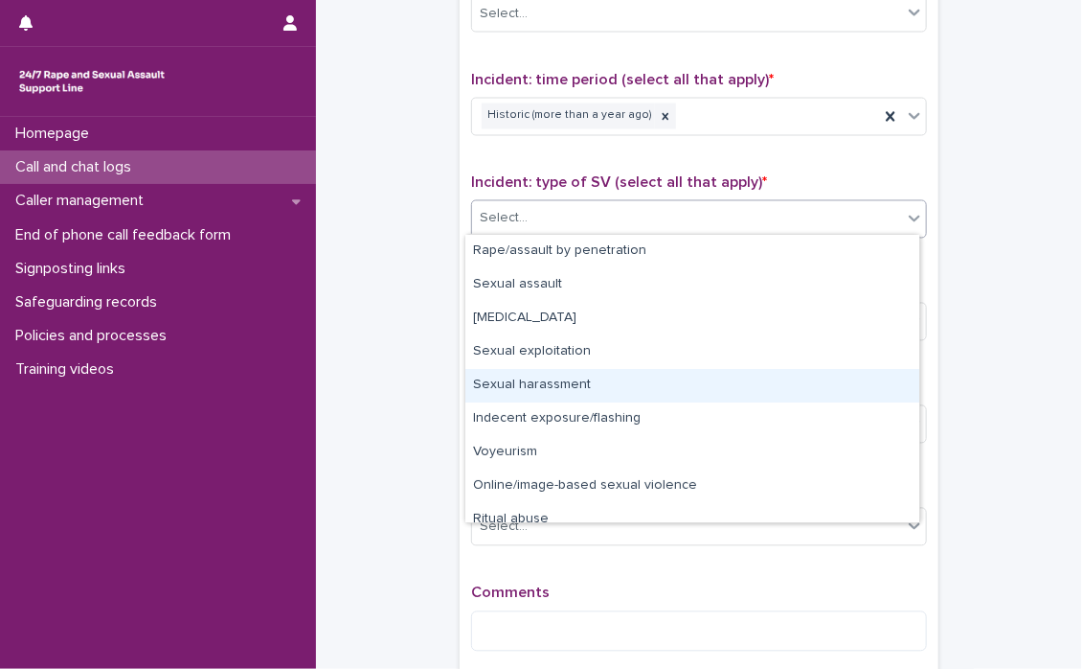
scroll to position [48, 0]
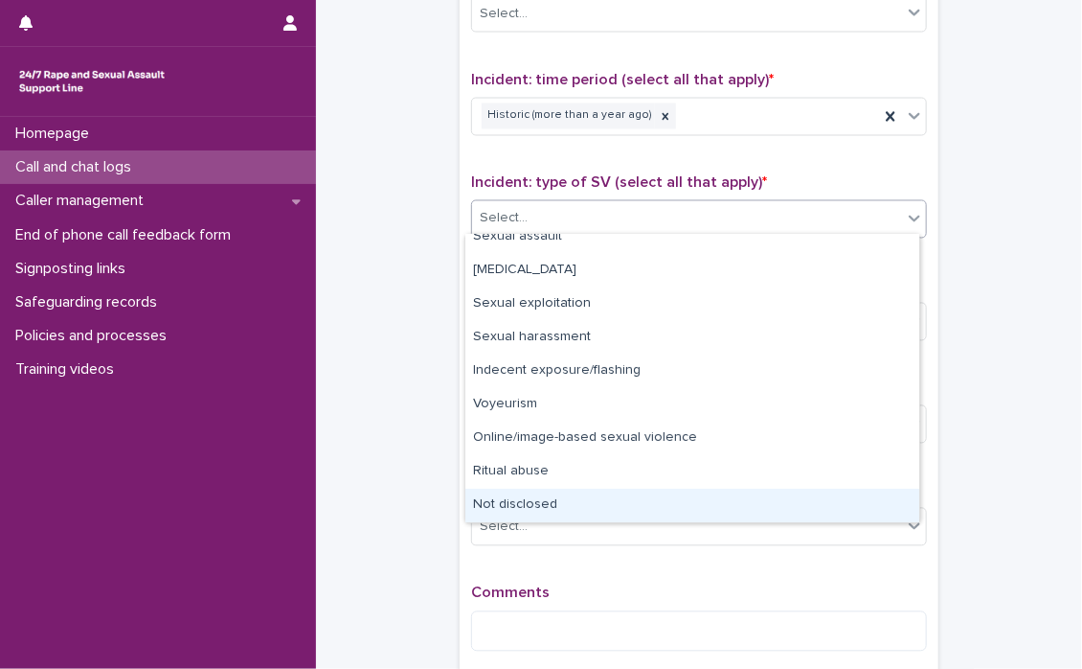
click at [567, 511] on div "Not disclosed" at bounding box center [693, 506] width 454 height 34
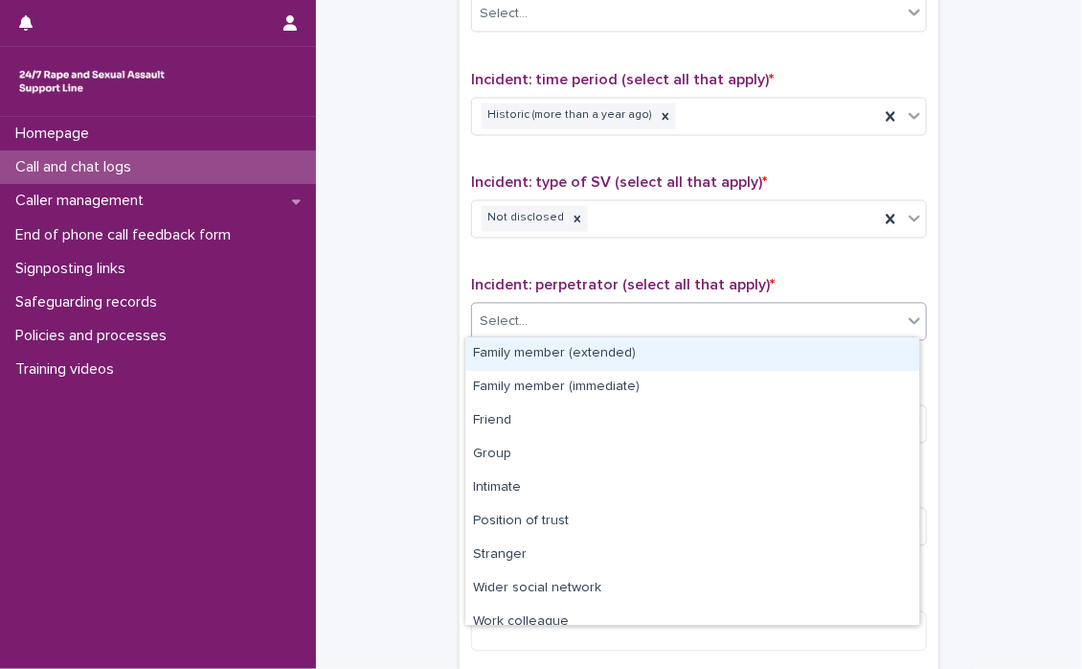
click at [905, 323] on icon at bounding box center [914, 320] width 19 height 19
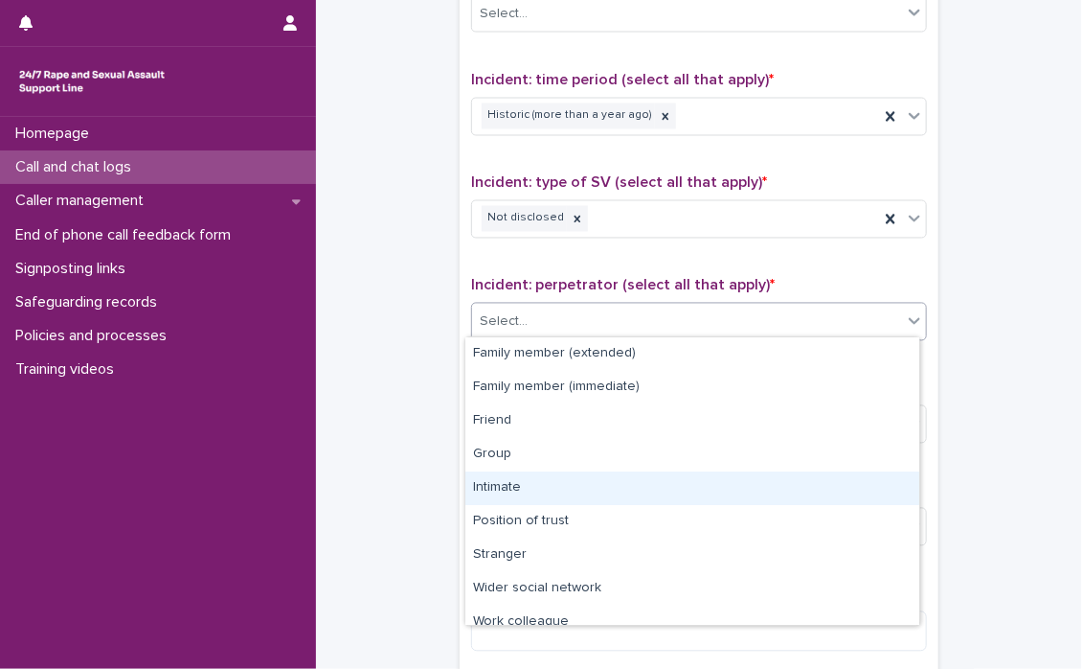
scroll to position [80, 0]
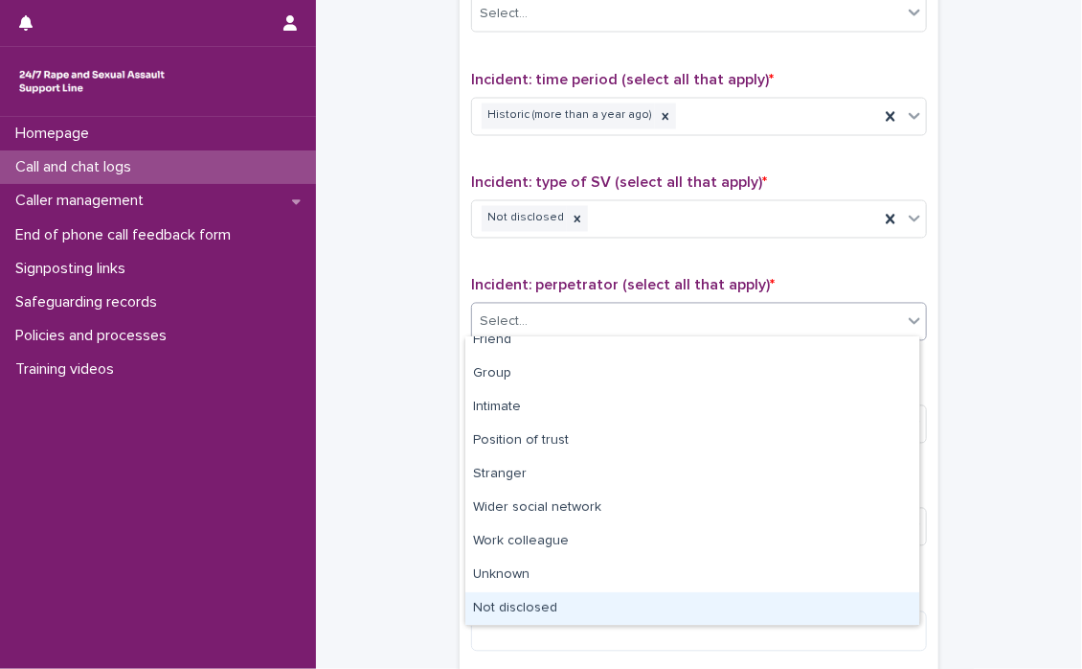
click at [548, 609] on div "Not disclosed" at bounding box center [693, 609] width 454 height 34
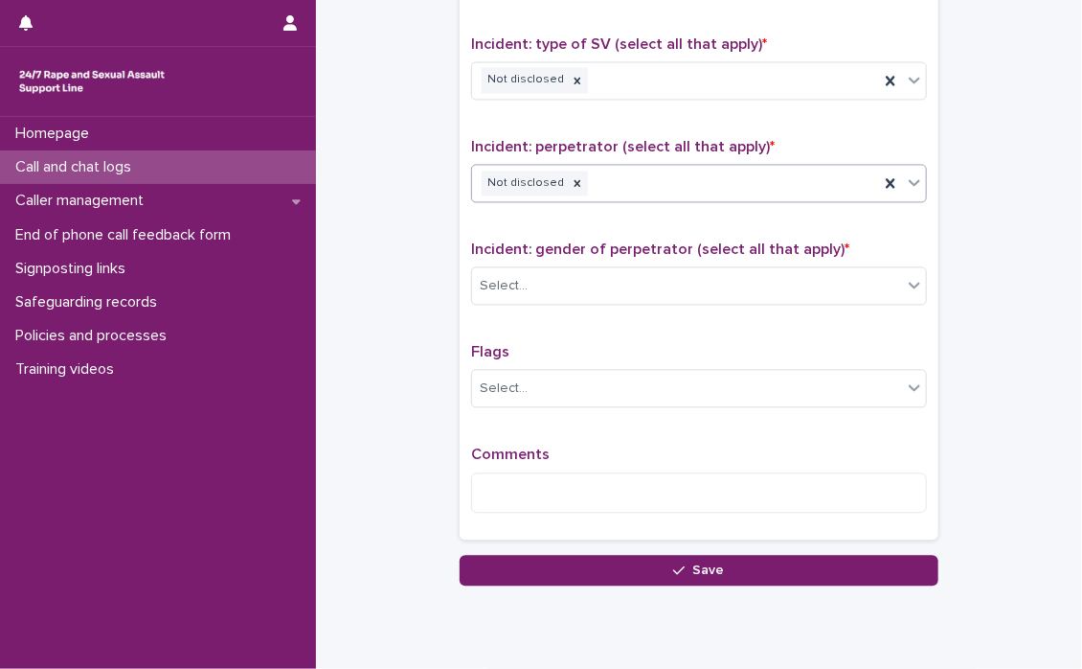
scroll to position [1437, 0]
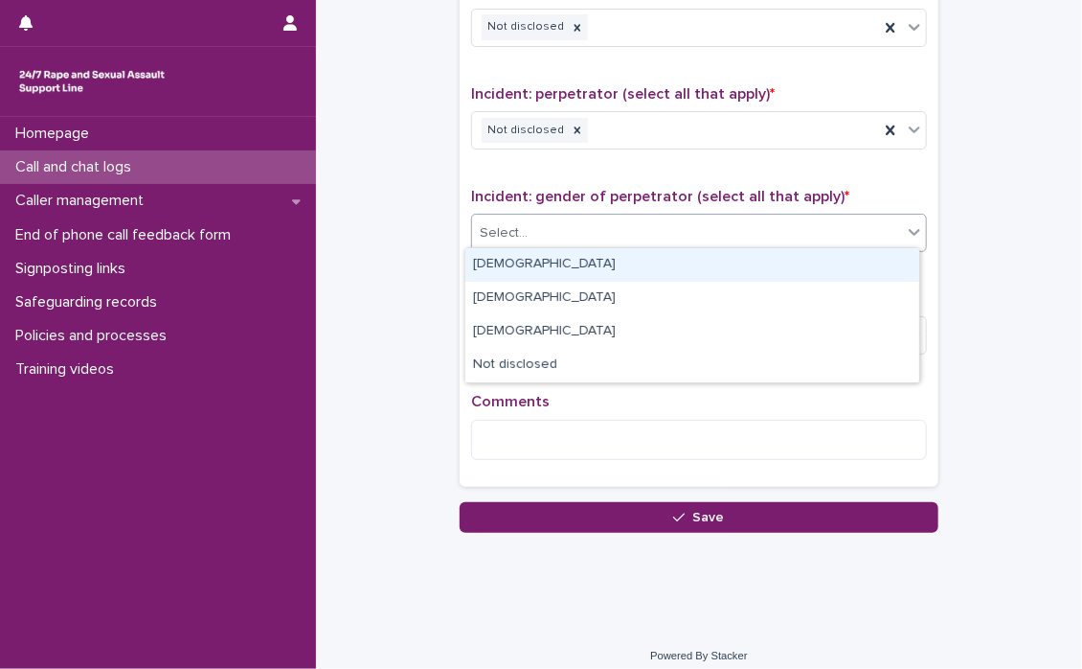
click at [908, 237] on div at bounding box center [914, 232] width 23 height 34
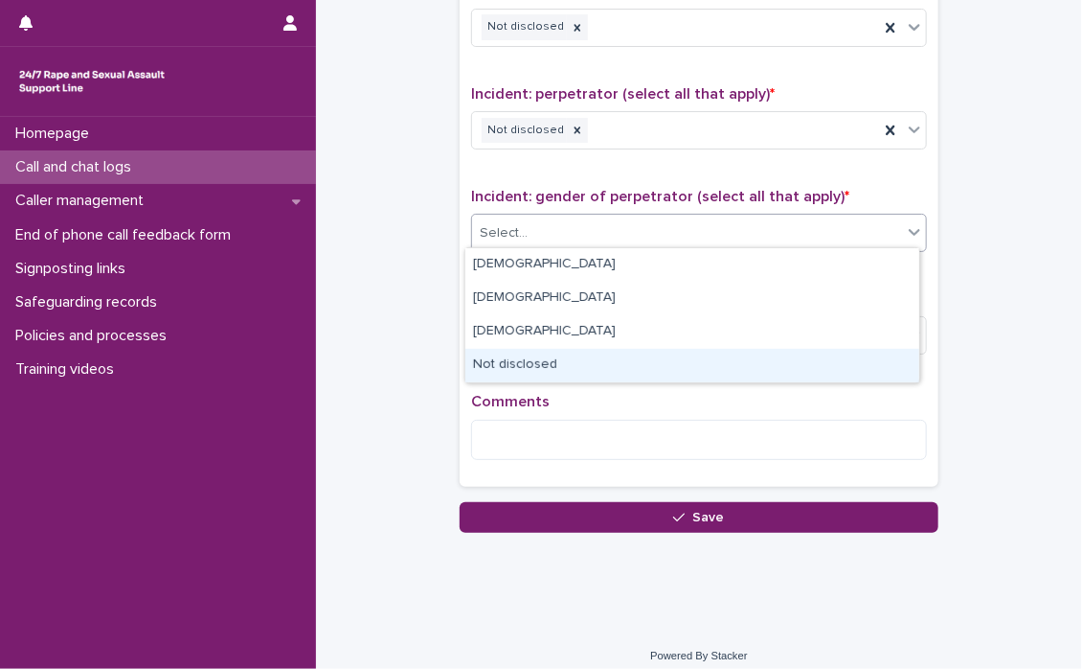
click at [601, 364] on div "Not disclosed" at bounding box center [693, 366] width 454 height 34
click at [601, 364] on div "Flags Select..." at bounding box center [699, 330] width 456 height 80
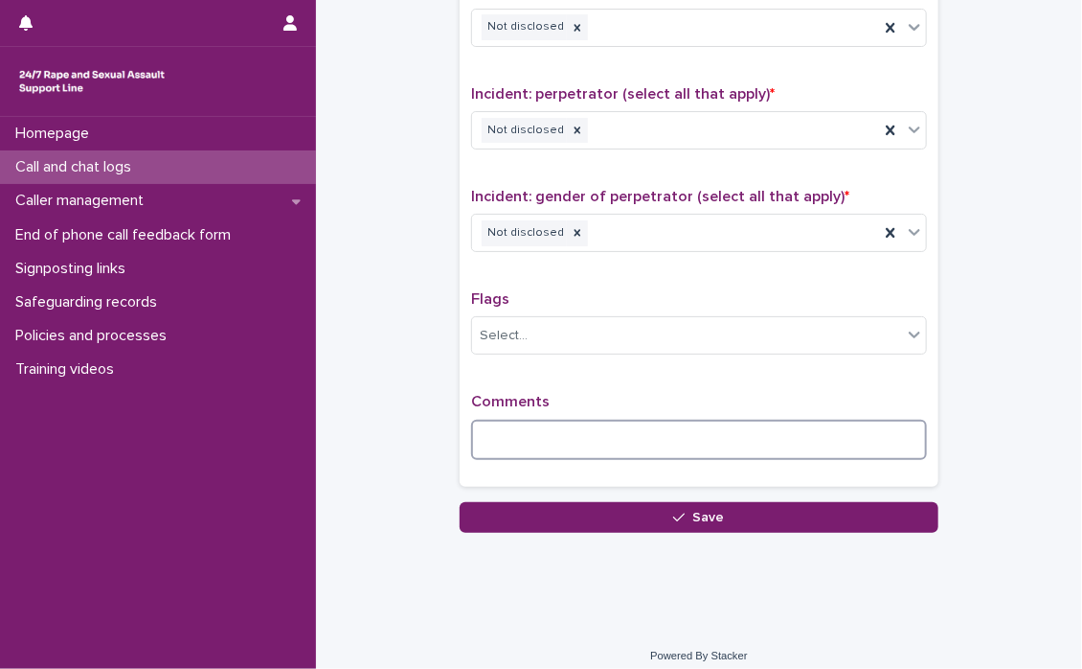
drag, startPoint x: 601, startPoint y: 364, endPoint x: 541, endPoint y: 426, distance: 86.0
click at [541, 426] on textarea at bounding box center [699, 440] width 456 height 41
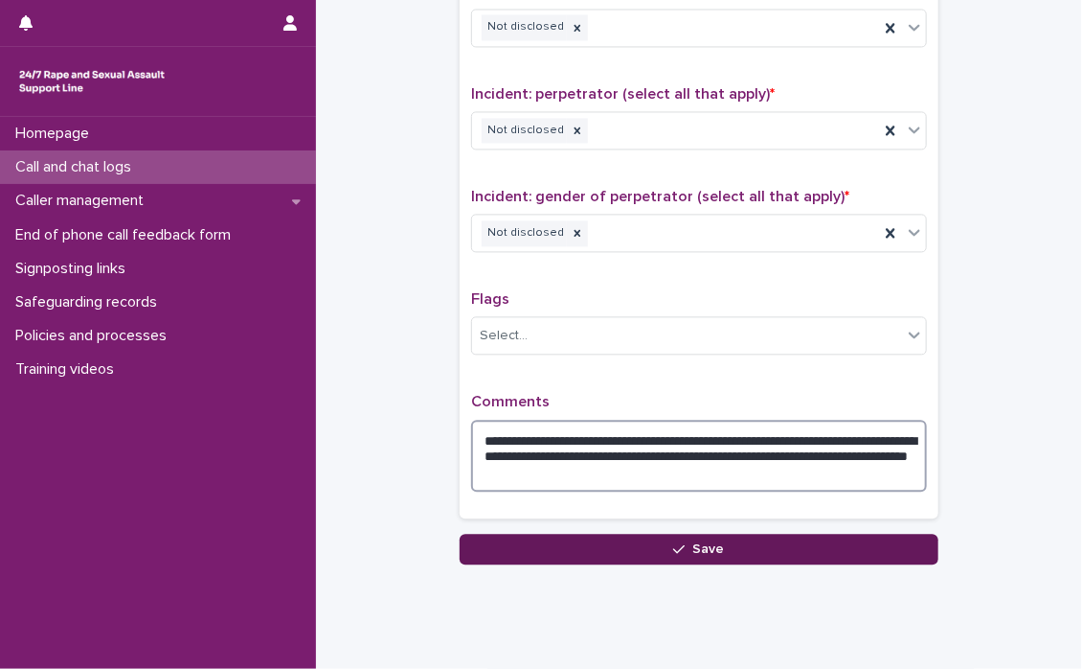
type textarea "**********"
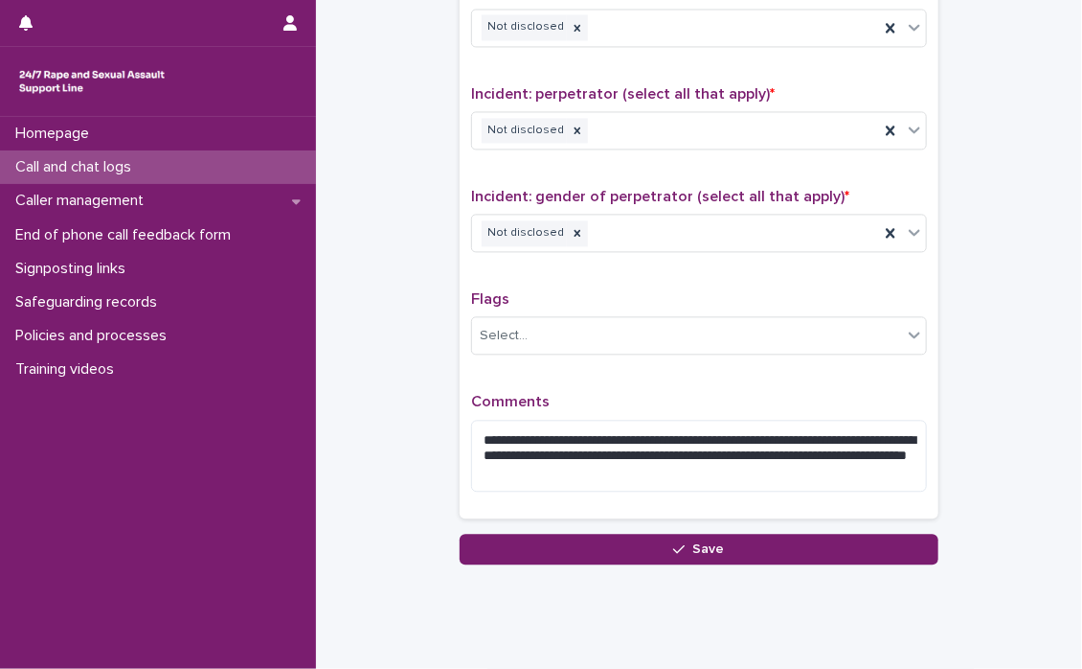
click at [706, 542] on span "Save" at bounding box center [710, 548] width 32 height 13
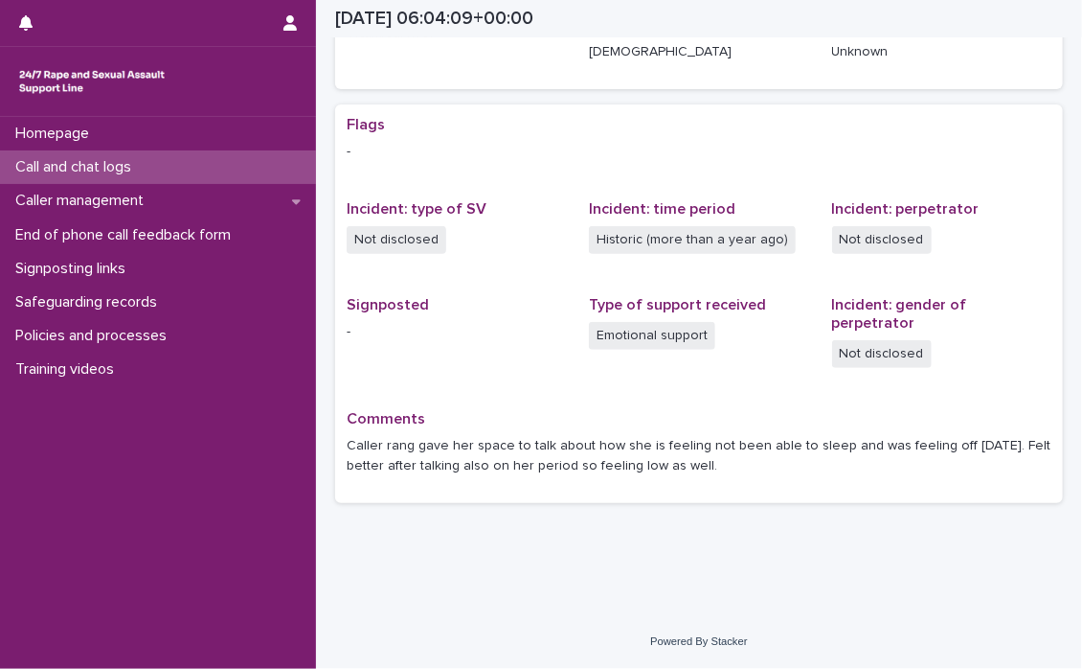
scroll to position [293, 0]
